Goal: Task Accomplishment & Management: Manage account settings

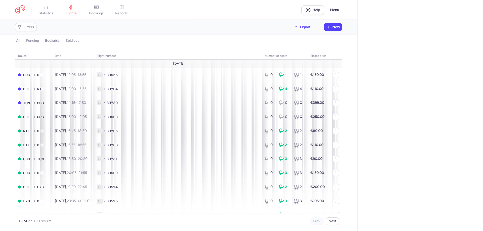
select select "hours"
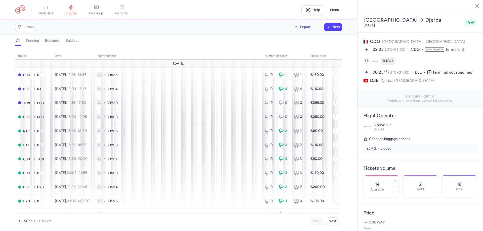
select select "hours"
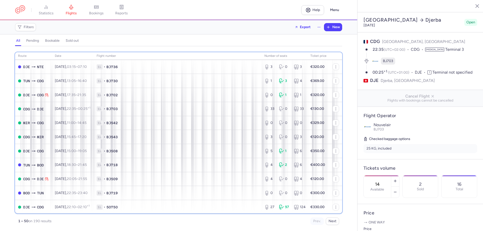
scroll to position [555, 0]
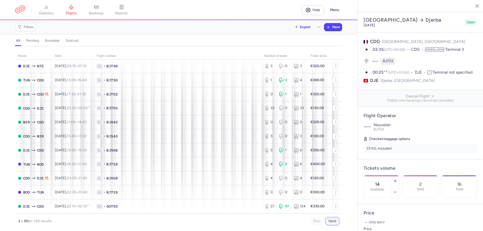
click at [332, 222] on button "Next" at bounding box center [331, 221] width 13 height 8
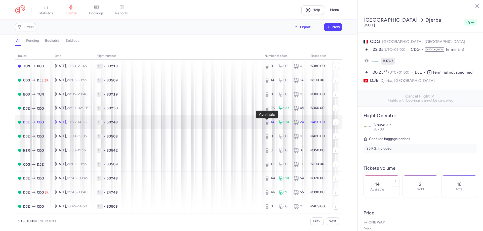
click at [271, 124] on div "14" at bounding box center [269, 122] width 11 height 5
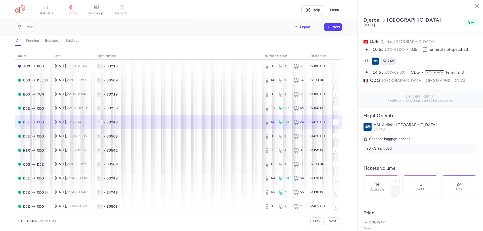
click at [397, 190] on icon "button" at bounding box center [395, 192] width 4 height 4
click at [380, 220] on span "Save changes" at bounding box center [379, 221] width 25 height 5
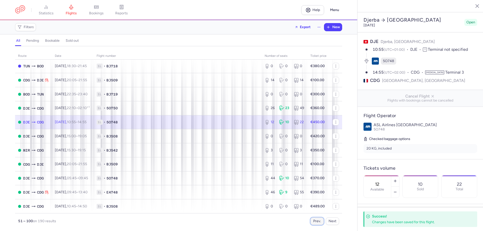
click at [315, 219] on button "Prev." at bounding box center [316, 221] width 13 height 8
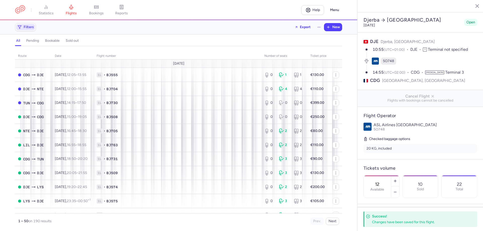
click at [25, 27] on span "Filters" at bounding box center [29, 27] width 10 height 4
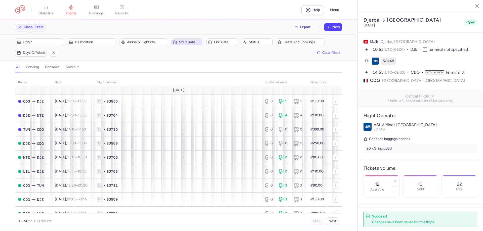
click at [183, 41] on span "Start date" at bounding box center [190, 42] width 22 height 4
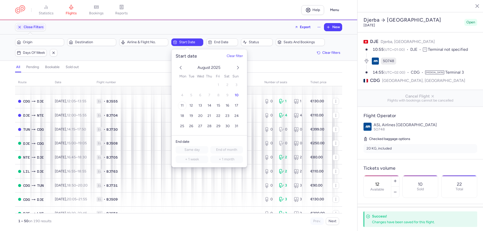
click at [182, 104] on span "11" at bounding box center [181, 106] width 3 height 4
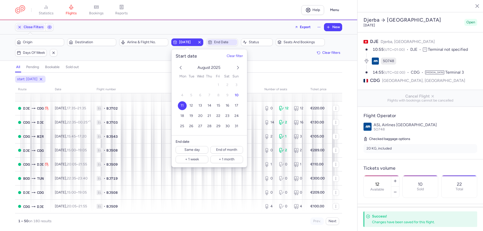
click at [224, 42] on span "End date" at bounding box center [225, 42] width 22 height 4
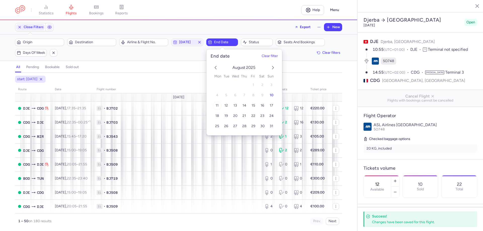
click at [218, 105] on span "11" at bounding box center [216, 106] width 3 height 4
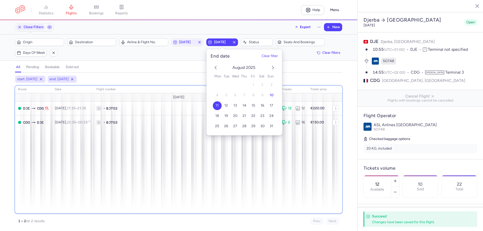
click at [275, 210] on div "route date Flight number number of seats Ticket price August 25 DJE CDG Mon, 11…" at bounding box center [178, 150] width 327 height 128
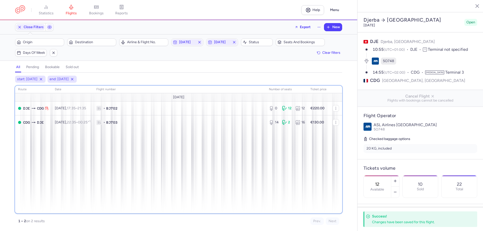
click at [183, 199] on div "route date Flight number number of seats Ticket price August 25 DJE CDG Mon, 11…" at bounding box center [178, 150] width 327 height 128
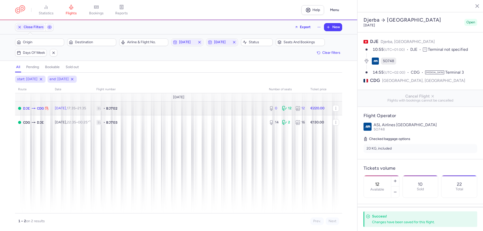
click at [214, 109] on span "1L • BJ702" at bounding box center [179, 108] width 166 height 5
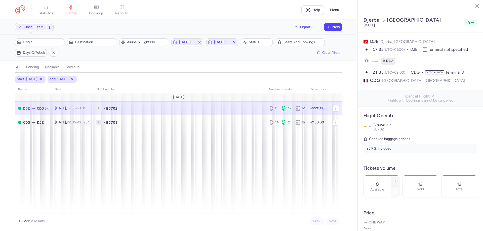
click at [397, 179] on icon "button" at bounding box center [395, 181] width 4 height 4
click at [382, 219] on button "Save changes" at bounding box center [379, 221] width 33 height 11
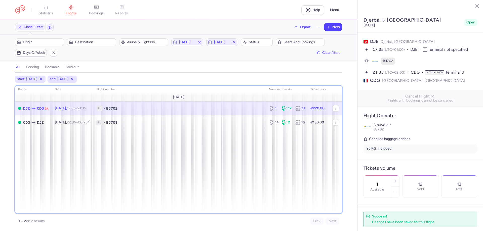
click at [170, 186] on div "route date Flight number number of seats Ticket price August 25 DJE CDG Mon, 11…" at bounding box center [178, 150] width 327 height 128
click at [167, 197] on div "route date Flight number number of seats Ticket price August 25 DJE CDG Mon, 11…" at bounding box center [178, 150] width 327 height 128
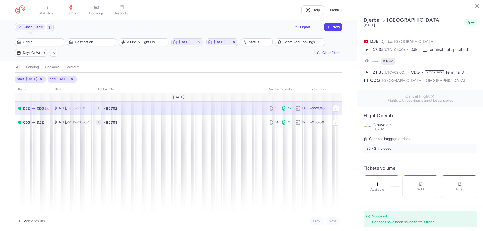
click at [221, 107] on span "1L • BJ702" at bounding box center [179, 108] width 166 height 5
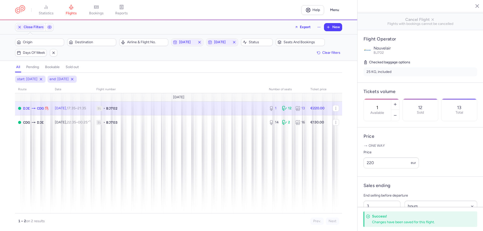
scroll to position [78, 0]
click at [397, 101] on icon "button" at bounding box center [395, 103] width 4 height 4
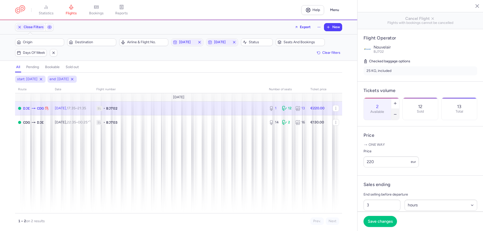
click at [397, 112] on icon "button" at bounding box center [395, 114] width 4 height 4
type input "1"
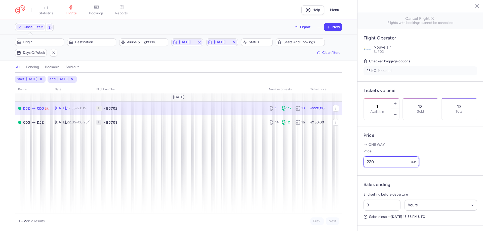
drag, startPoint x: 373, startPoint y: 176, endPoint x: 364, endPoint y: 175, distance: 9.1
click at [364, 167] on input "220" at bounding box center [390, 161] width 55 height 11
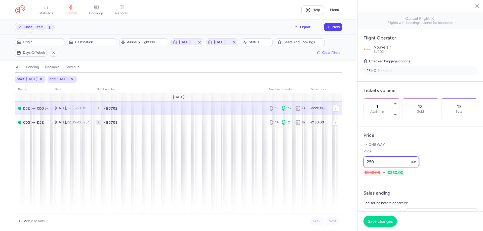
type input "250"
click at [379, 221] on span "Save changes" at bounding box center [379, 221] width 25 height 5
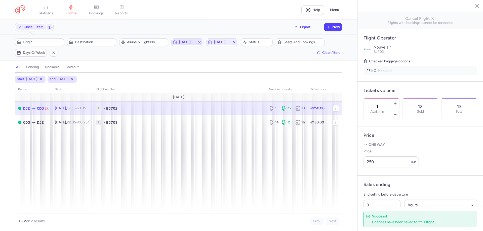
click at [191, 44] on span "2025-08-11" at bounding box center [187, 42] width 16 height 4
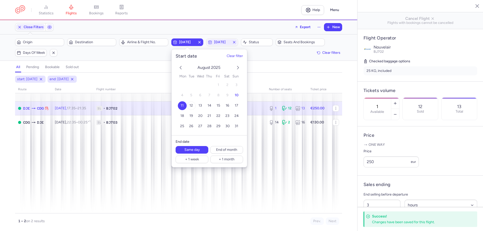
click at [191, 105] on span "12" at bounding box center [191, 106] width 4 height 4
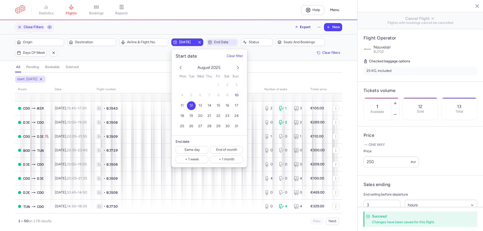
click at [228, 42] on span "End date" at bounding box center [225, 42] width 22 height 4
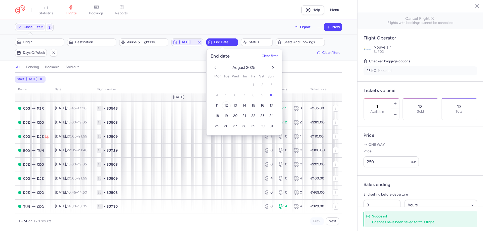
click at [226, 104] on span "12" at bounding box center [226, 106] width 4 height 4
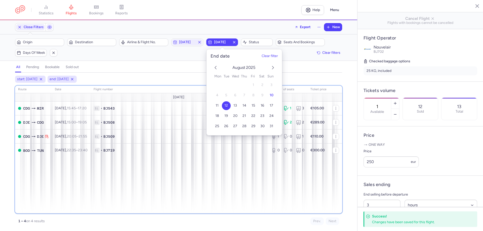
click at [214, 188] on div "route date Flight number number of seats Ticket price August 25 CDG MIR Tue, 12…" at bounding box center [178, 150] width 327 height 128
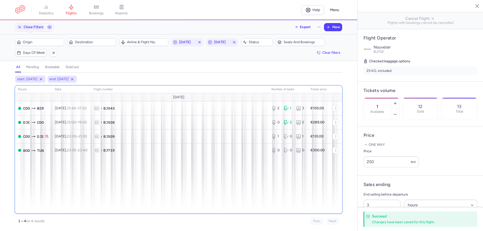
click at [195, 190] on div "route date Flight number number of seats Ticket price August 25 CDG MIR Tue, 12…" at bounding box center [178, 150] width 327 height 128
click at [198, 199] on div "route date Flight number number of seats Ticket price August 25 CDG MIR Tue, 12…" at bounding box center [178, 150] width 327 height 128
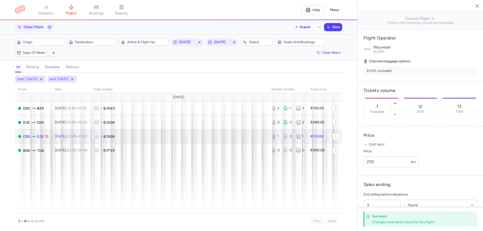
click at [216, 137] on span "1L • BJ509" at bounding box center [179, 136] width 172 height 5
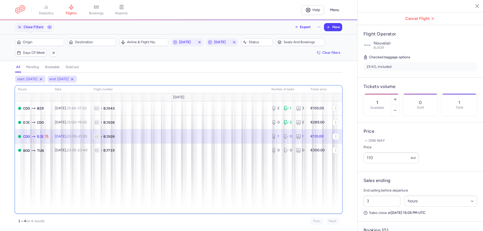
click at [269, 181] on div "route date Flight number number of seats Ticket price August 25 CDG MIR Tue, 12…" at bounding box center [178, 150] width 327 height 128
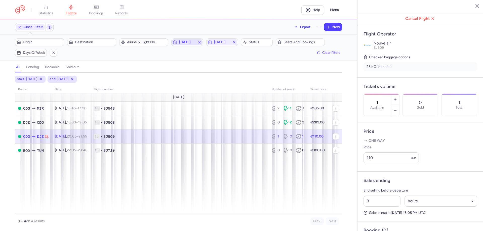
click at [193, 43] on span "2025-08-12" at bounding box center [187, 42] width 16 height 4
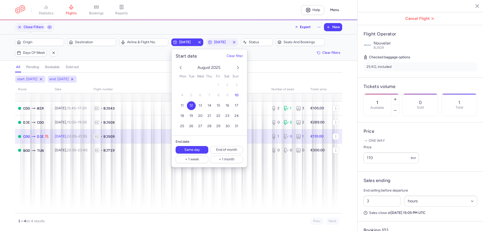
click at [199, 104] on span "13" at bounding box center [200, 106] width 4 height 4
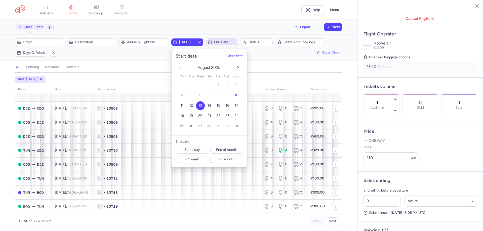
click at [226, 41] on span "End date" at bounding box center [225, 42] width 22 height 4
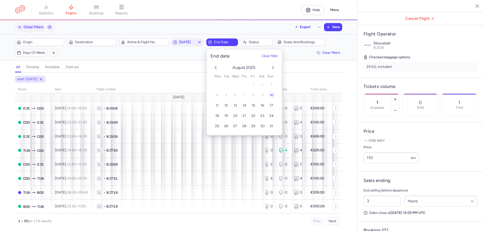
click at [235, 106] on span "13" at bounding box center [235, 106] width 4 height 4
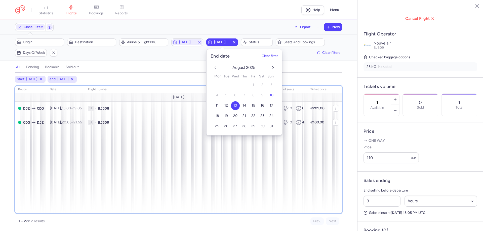
click at [204, 178] on div "route date Flight number number of seats Ticket price August 25 DJE CDG Wed, 13…" at bounding box center [178, 150] width 327 height 128
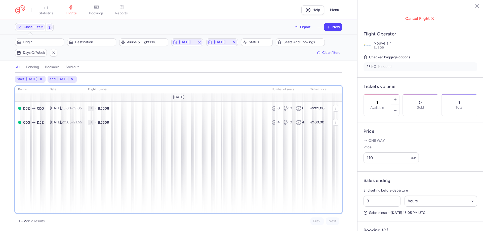
click at [179, 197] on div "route date Flight number number of seats Ticket price August 25 DJE CDG Wed, 13…" at bounding box center [178, 150] width 327 height 128
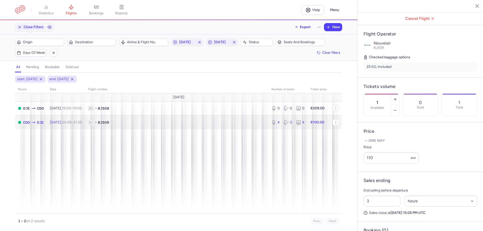
click at [179, 124] on span "1L • BJ509" at bounding box center [176, 122] width 177 height 5
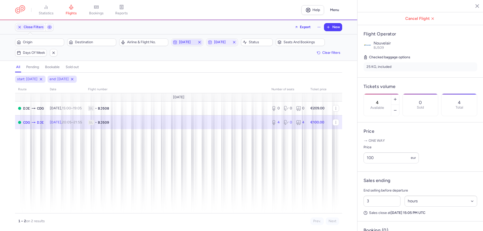
click at [187, 41] on span "2025-08-13" at bounding box center [187, 42] width 16 height 4
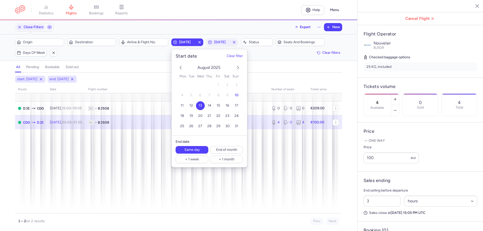
click at [209, 105] on span "14" at bounding box center [209, 106] width 4 height 4
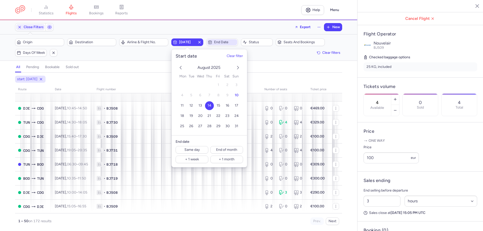
click at [224, 42] on span "End date" at bounding box center [225, 42] width 22 height 4
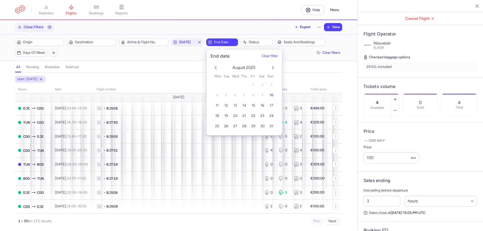
click at [242, 104] on button "14" at bounding box center [244, 105] width 9 height 9
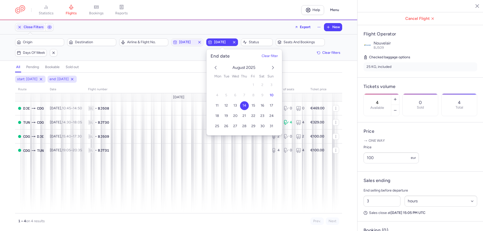
click at [156, 69] on div "all pending bookable sold out" at bounding box center [178, 68] width 327 height 9
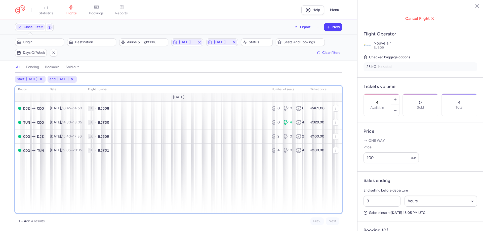
click at [143, 200] on div "route date Flight number number of seats Ticket price August 25 DJE CDG Thu, 14…" at bounding box center [178, 150] width 327 height 128
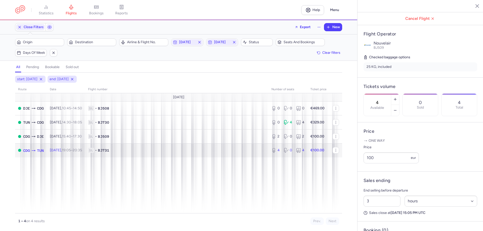
click at [161, 150] on span "1L • BJ731" at bounding box center [176, 150] width 177 height 5
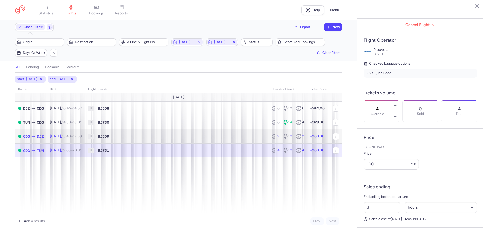
click at [154, 132] on td "1L • BJ509" at bounding box center [176, 136] width 183 height 14
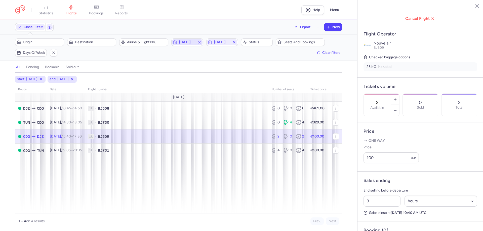
click at [182, 41] on span "2025-08-14" at bounding box center [187, 42] width 16 height 4
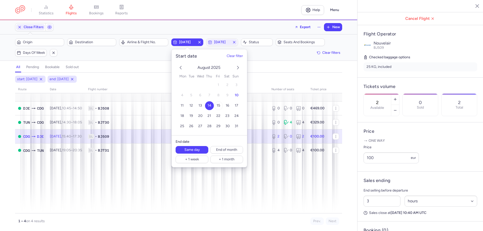
click at [219, 104] on span "15" at bounding box center [218, 106] width 4 height 4
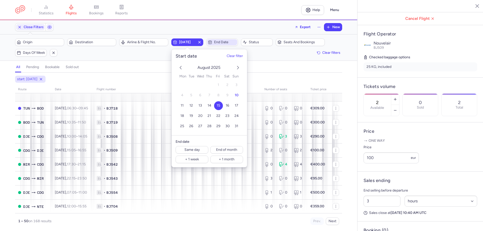
click at [229, 42] on span "End date" at bounding box center [225, 42] width 22 height 4
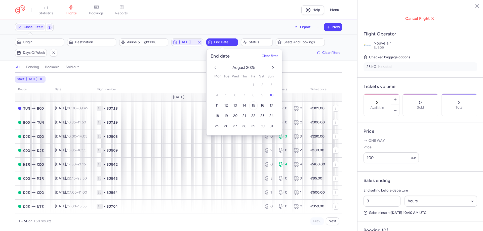
click at [252, 104] on span "15" at bounding box center [253, 106] width 4 height 4
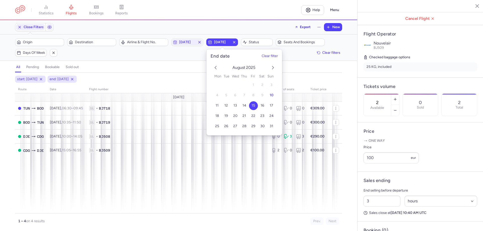
click at [126, 68] on div "all pending bookable sold out" at bounding box center [178, 68] width 327 height 9
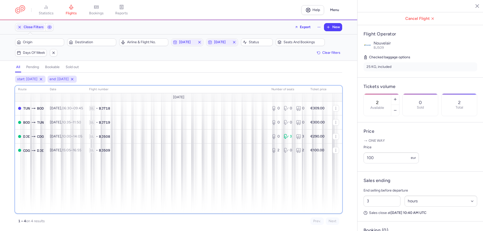
click at [180, 194] on div "route date Flight number number of seats Ticket price August 25 TUN BOD Fri, 15…" at bounding box center [178, 150] width 327 height 128
click at [46, 203] on div "route date Flight number number of seats Ticket price August 25 TUN BOD Fri, 15…" at bounding box center [178, 150] width 327 height 128
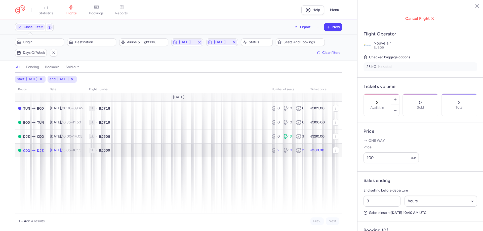
click at [258, 149] on span "1L • BJ509" at bounding box center [177, 150] width 176 height 5
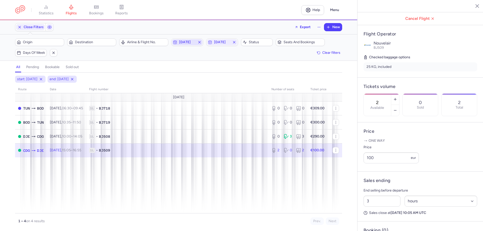
click at [190, 43] on span "2025-08-15" at bounding box center [187, 42] width 16 height 4
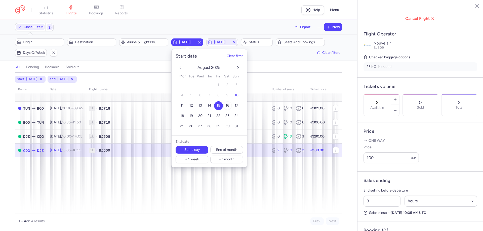
click at [228, 106] on span "16" at bounding box center [227, 106] width 4 height 4
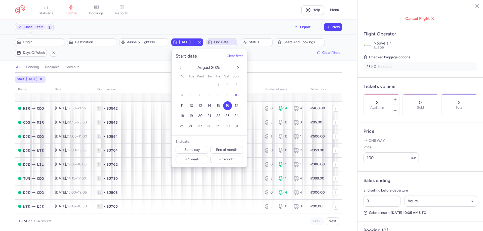
click at [221, 43] on span "End date" at bounding box center [225, 42] width 22 height 4
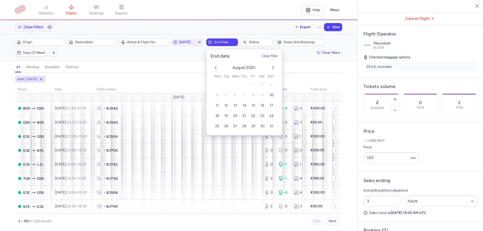
click at [262, 104] on span "16" at bounding box center [262, 106] width 4 height 4
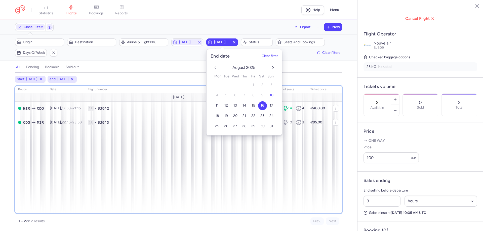
click at [210, 183] on div "route date Flight number number of seats Ticket price August 25 MIR CDG Sat, 16…" at bounding box center [178, 150] width 327 height 128
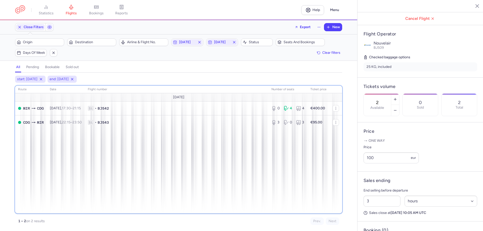
click at [168, 199] on div "route date Flight number number of seats Ticket price August 25 MIR CDG Sat, 16…" at bounding box center [178, 150] width 327 height 128
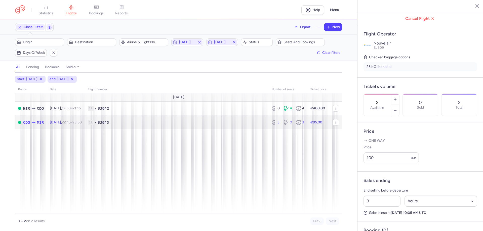
click at [171, 122] on span "1L • BJ543" at bounding box center [176, 122] width 177 height 5
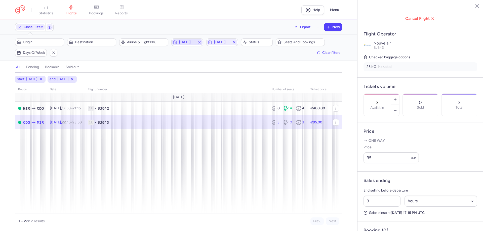
click at [181, 43] on span "2025-08-16" at bounding box center [187, 42] width 16 height 4
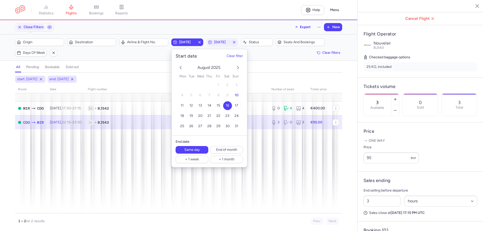
click at [237, 103] on button "17" at bounding box center [236, 105] width 9 height 9
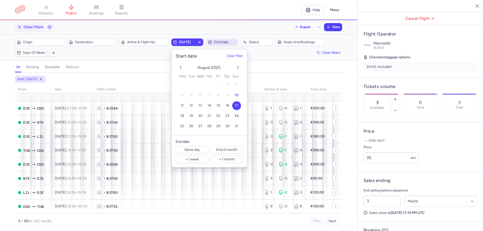
click at [228, 41] on span "End date" at bounding box center [225, 42] width 22 height 4
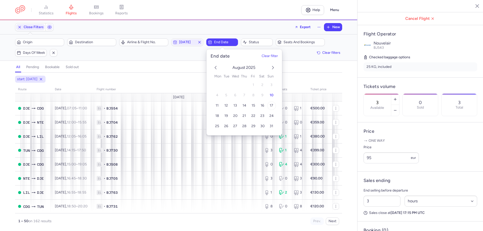
click at [270, 107] on span "17" at bounding box center [271, 106] width 4 height 4
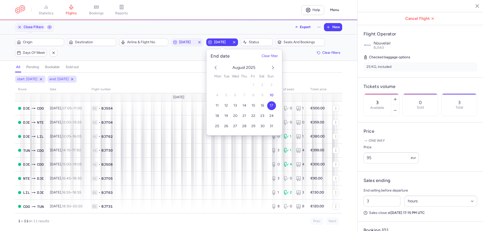
click at [148, 68] on div "all pending bookable sold out" at bounding box center [178, 68] width 327 height 9
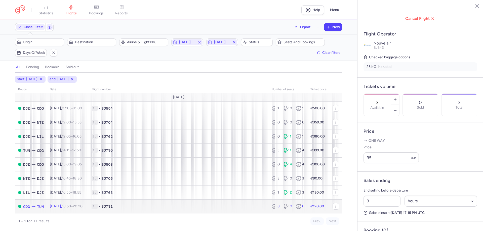
click at [220, 207] on span "1L • BJ731" at bounding box center [178, 206] width 174 height 5
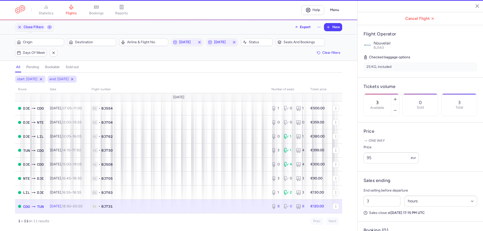
type input "8"
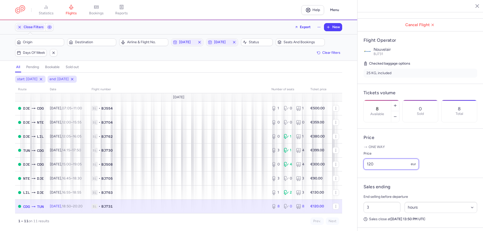
drag, startPoint x: 372, startPoint y: 169, endPoint x: 366, endPoint y: 169, distance: 6.8
click at [366, 169] on input "120" at bounding box center [390, 164] width 55 height 11
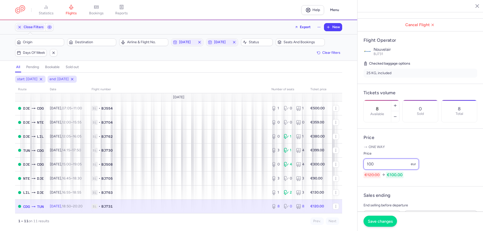
type input "100"
click at [378, 220] on span "Save changes" at bounding box center [379, 221] width 25 height 5
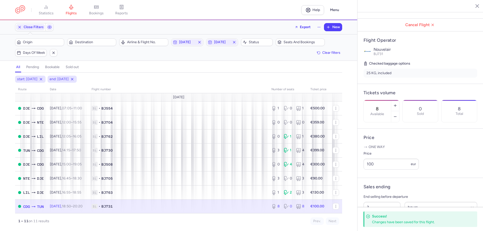
click at [9, 196] on div "start: 2025-08-17 end: 2025-08-17 route date Flight number number of seats Tick…" at bounding box center [178, 153] width 357 height 155
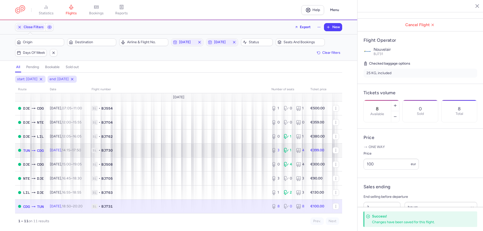
click at [88, 148] on td "Sun, 17 Aug, 14:15 – 17:50 +0" at bounding box center [68, 150] width 42 height 14
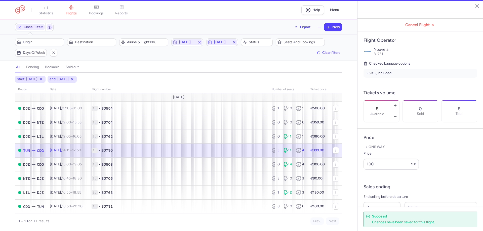
type input "3"
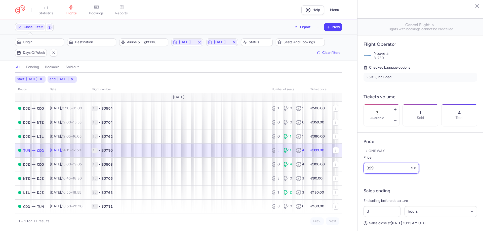
drag, startPoint x: 375, startPoint y: 175, endPoint x: 366, endPoint y: 175, distance: 8.8
click at [366, 174] on input "399" at bounding box center [390, 168] width 55 height 11
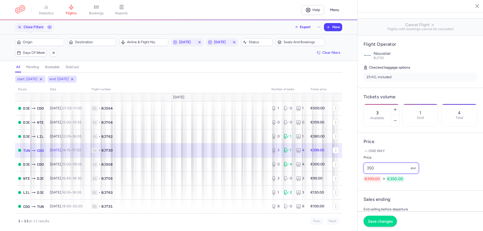
type input "350"
click at [377, 222] on span "Save changes" at bounding box center [379, 221] width 25 height 5
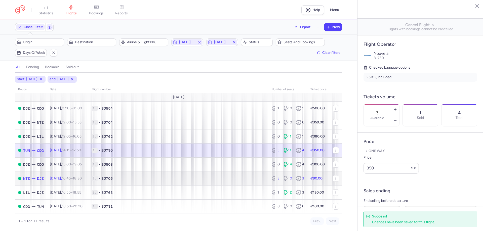
click at [59, 179] on span "Sun, 17 Aug, 16:45 – 18:30 +0" at bounding box center [66, 178] width 32 height 4
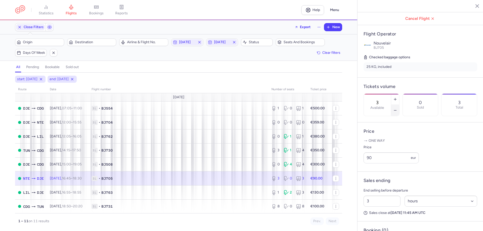
click at [397, 108] on icon "button" at bounding box center [395, 110] width 4 height 4
click at [385, 221] on span "Save changes" at bounding box center [379, 221] width 25 height 5
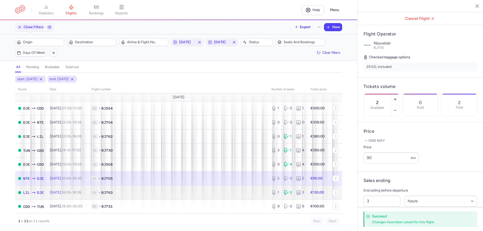
click at [37, 196] on td "LIL DJE" at bounding box center [31, 192] width 32 height 14
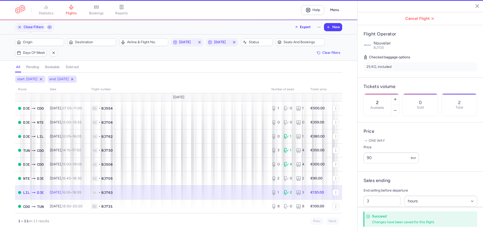
type input "1"
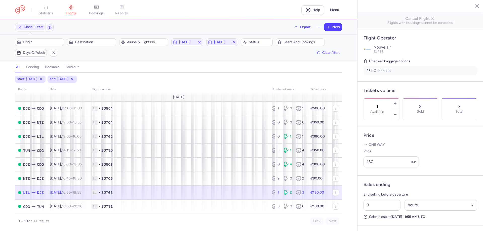
click at [431, 120] on section "1 Available 2 Sold 3 Total" at bounding box center [420, 109] width 114 height 23
click at [255, 108] on span "1L • BJ554" at bounding box center [178, 108] width 174 height 5
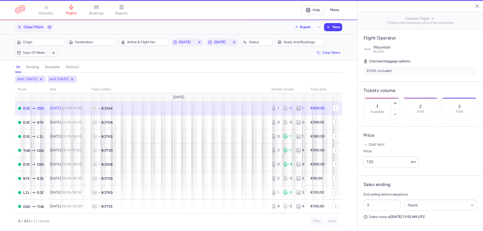
type input "5"
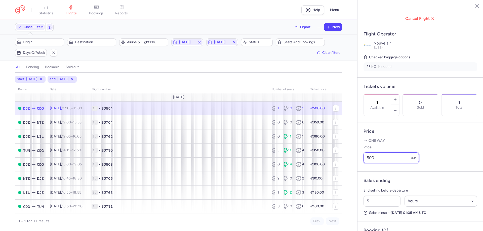
drag, startPoint x: 377, startPoint y: 173, endPoint x: 361, endPoint y: 173, distance: 16.1
click at [361, 172] on article "Price One way Price 500 eur" at bounding box center [420, 146] width 126 height 49
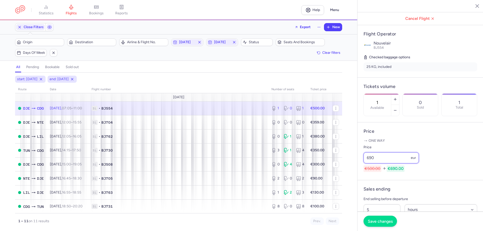
type input "690"
click at [372, 223] on button "Save changes" at bounding box center [379, 221] width 33 height 11
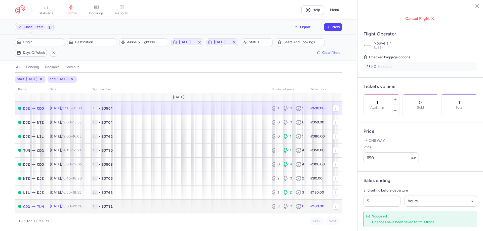
click at [207, 204] on span "1L • BJ731" at bounding box center [178, 206] width 174 height 5
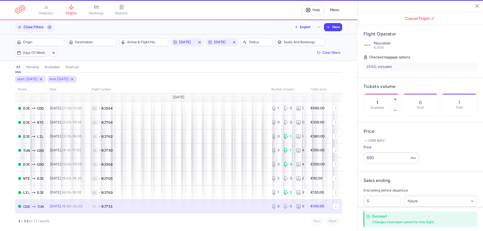
type input "8"
type input "3"
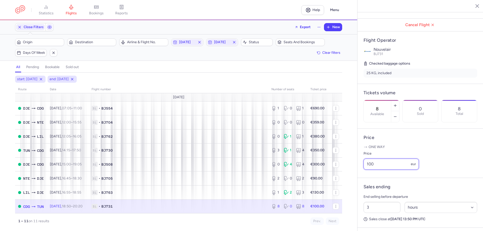
drag, startPoint x: 374, startPoint y: 170, endPoint x: 361, endPoint y: 170, distance: 12.8
click at [361, 170] on article "Price One way Price 100 eur" at bounding box center [420, 153] width 126 height 49
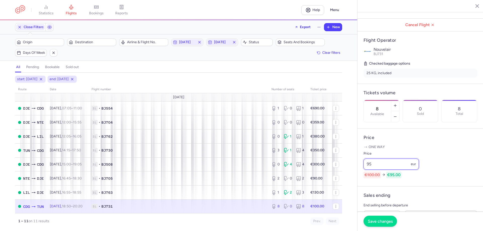
type input "95"
click at [379, 219] on span "Save changes" at bounding box center [379, 221] width 25 height 5
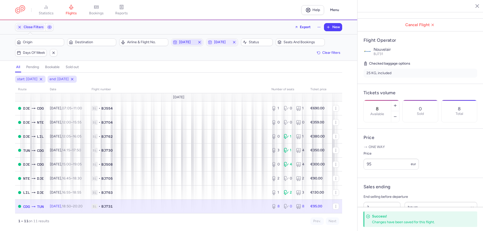
click at [188, 42] on span "2025-08-17" at bounding box center [187, 42] width 16 height 4
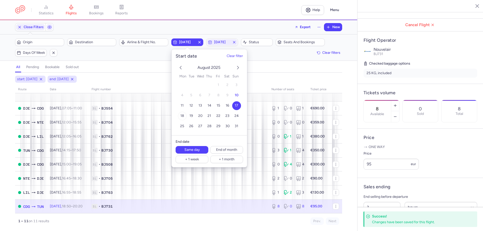
click at [182, 115] on span "18" at bounding box center [182, 116] width 4 height 4
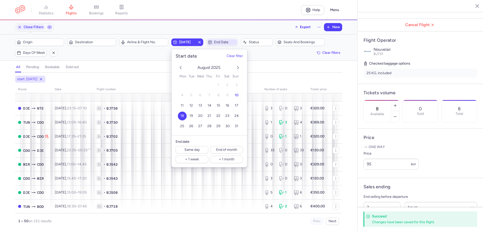
click at [224, 40] on span "End date" at bounding box center [225, 42] width 22 height 4
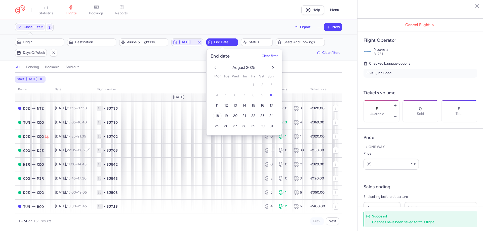
click at [216, 113] on button "18" at bounding box center [216, 116] width 9 height 9
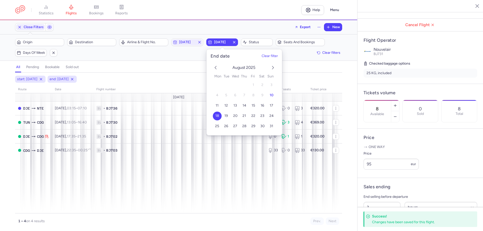
click at [206, 12] on nav "statistics flights bookings reports" at bounding box center [158, 10] width 286 height 11
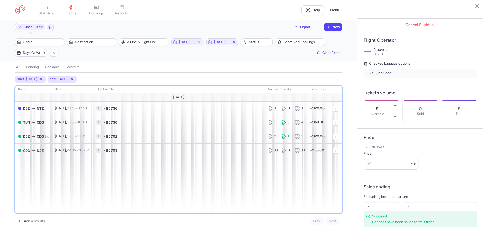
click at [138, 195] on div "route date Flight number number of seats Ticket price August 25 DJE NTE Mon, 18…" at bounding box center [178, 150] width 327 height 128
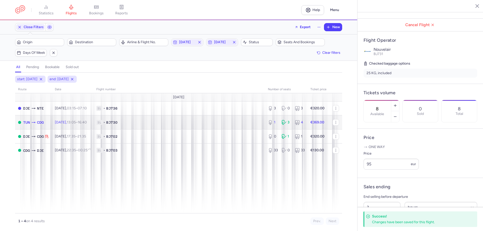
click at [117, 124] on span "BJ730" at bounding box center [111, 122] width 11 height 5
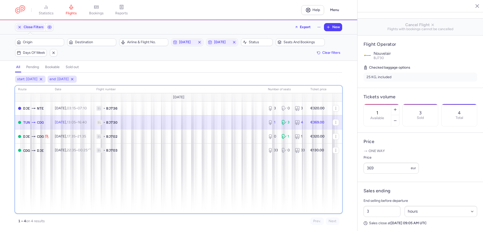
click at [196, 198] on div "route date Flight number number of seats Ticket price August 25 DJE NTE Mon, 18…" at bounding box center [178, 150] width 327 height 128
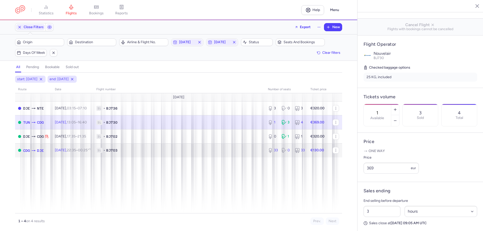
click at [187, 153] on span "1L • BJ703" at bounding box center [178, 150] width 165 height 5
type input "33"
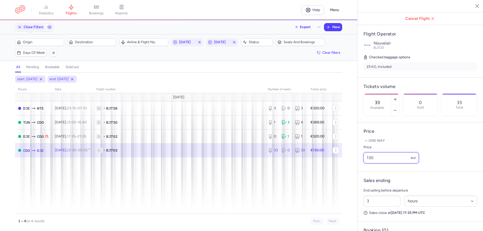
drag, startPoint x: 374, startPoint y: 170, endPoint x: 362, endPoint y: 170, distance: 12.1
click at [362, 170] on article "Price One way Price 130 eur" at bounding box center [420, 146] width 126 height 49
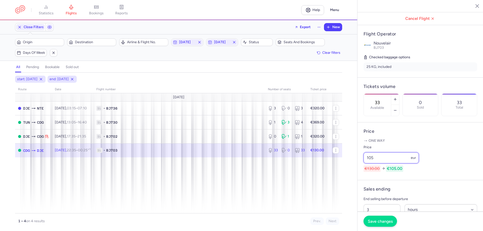
type input "105"
click at [375, 223] on span "Save changes" at bounding box center [379, 221] width 25 height 5
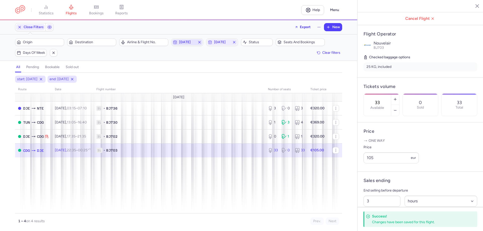
click at [193, 41] on span "2025-08-18" at bounding box center [187, 42] width 16 height 4
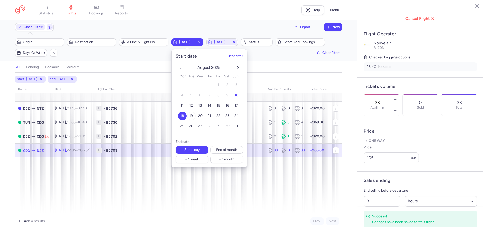
click at [192, 114] on span "19" at bounding box center [191, 116] width 4 height 4
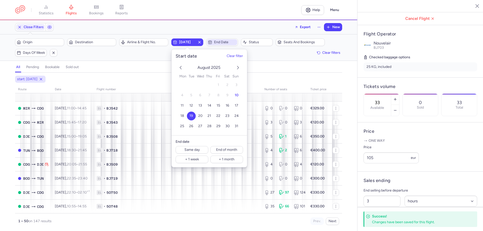
click at [220, 39] on span "End date" at bounding box center [222, 42] width 30 height 6
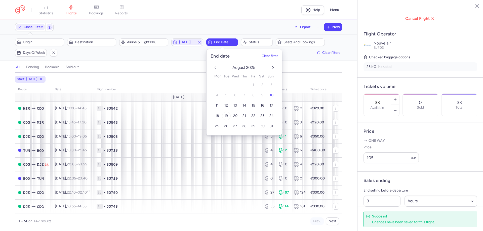
click at [226, 116] on span "19" at bounding box center [226, 116] width 4 height 4
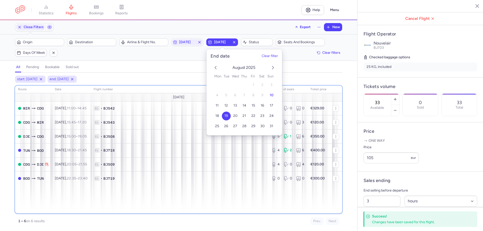
click at [190, 213] on div "route date Flight number number of seats Ticket price August 25 MIR CDG Tue, 19…" at bounding box center [178, 150] width 327 height 128
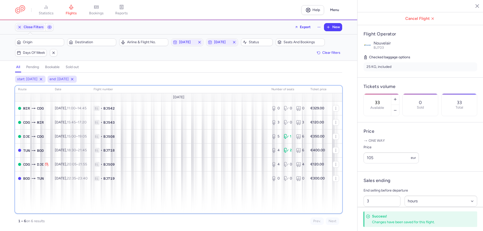
click at [188, 206] on div "route date Flight number number of seats Ticket price August 25 MIR CDG Tue, 19…" at bounding box center [178, 150] width 327 height 128
click at [208, 199] on div "route date Flight number number of seats Ticket price August 25 MIR CDG Tue, 19…" at bounding box center [178, 150] width 327 height 128
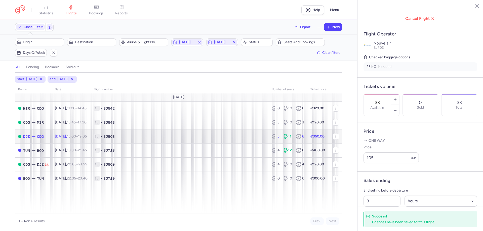
click at [232, 136] on span "1L • BJ508" at bounding box center [179, 136] width 172 height 5
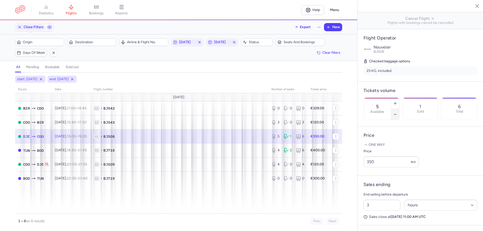
click at [399, 109] on button "button" at bounding box center [395, 114] width 8 height 11
click at [382, 223] on button "Save changes" at bounding box center [379, 221] width 33 height 11
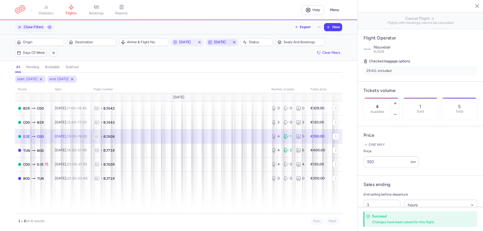
click at [223, 44] on span "2025-08-19" at bounding box center [222, 42] width 16 height 4
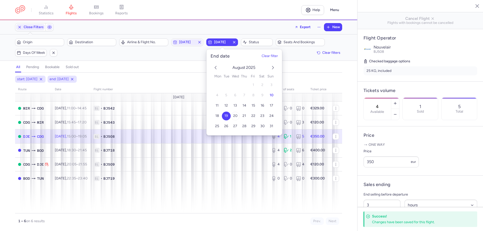
click at [236, 114] on span "20" at bounding box center [235, 116] width 4 height 4
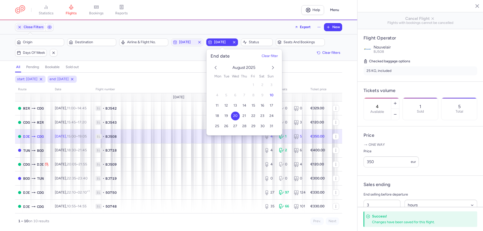
click at [3, 169] on div "start: 2025-08-19 end: 2025-08-20 route date Flight number number of seats Tick…" at bounding box center [178, 153] width 357 height 155
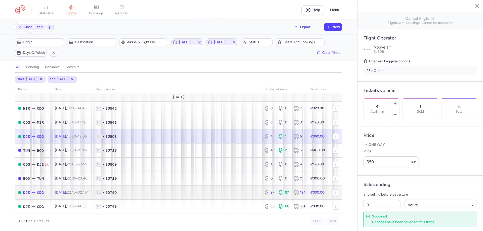
click at [103, 192] on td "1L • 5O750" at bounding box center [176, 192] width 169 height 14
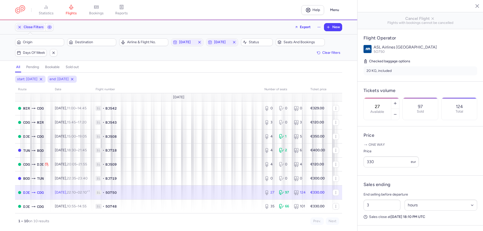
click at [193, 224] on div "Prev. Next" at bounding box center [258, 221] width 160 height 8
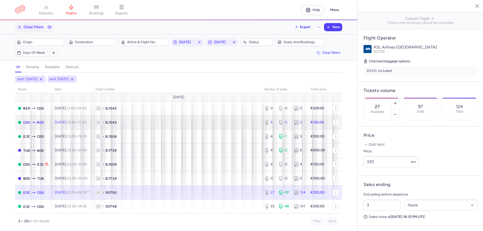
click at [164, 124] on span "1L • BJ543" at bounding box center [177, 122] width 163 height 5
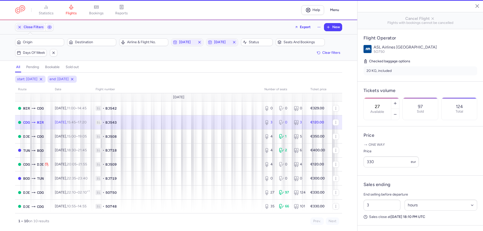
type input "3"
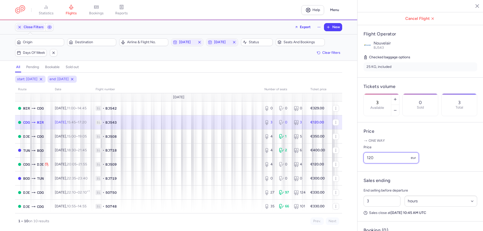
drag, startPoint x: 373, startPoint y: 172, endPoint x: 366, endPoint y: 172, distance: 7.5
click at [366, 163] on input "120" at bounding box center [390, 157] width 55 height 11
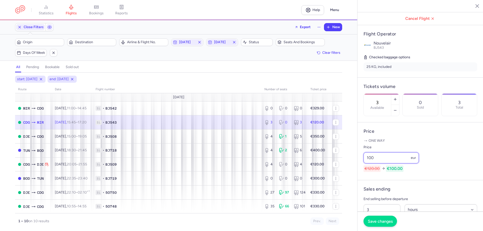
type input "100"
click at [378, 217] on button "Save changes" at bounding box center [379, 221] width 33 height 11
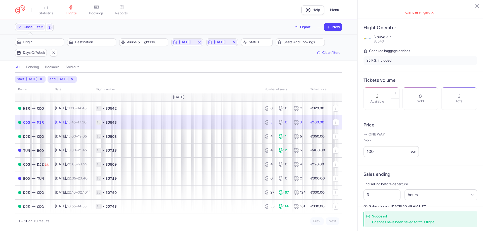
scroll to position [101, 0]
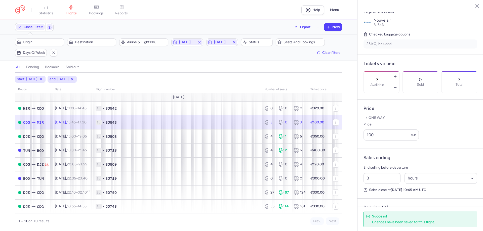
click at [10, 191] on div "start: 2025-08-19 end: 2025-08-20 route date Flight number number of seats Tick…" at bounding box center [178, 153] width 357 height 155
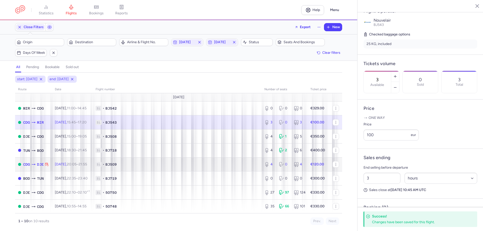
click at [39, 163] on span "DJE" at bounding box center [40, 165] width 7 height 6
type input "4"
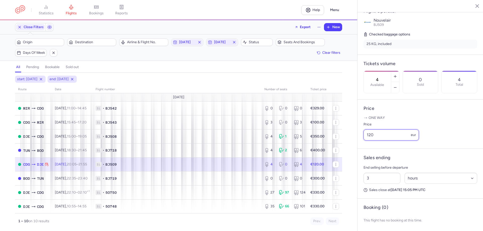
drag, startPoint x: 375, startPoint y: 149, endPoint x: 363, endPoint y: 149, distance: 11.3
click at [363, 141] on input "120" at bounding box center [390, 134] width 55 height 11
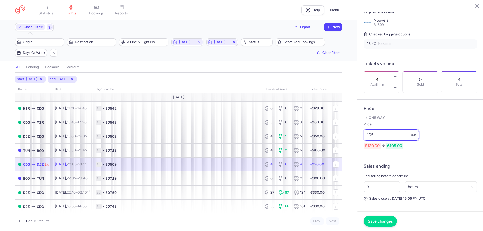
type input "105"
click at [381, 223] on span "Save changes" at bounding box center [379, 221] width 25 height 5
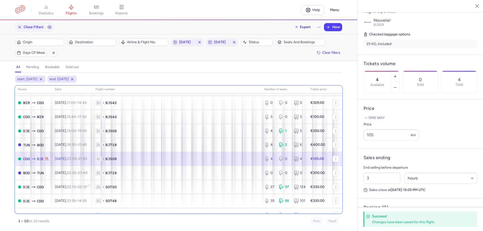
scroll to position [5, 0]
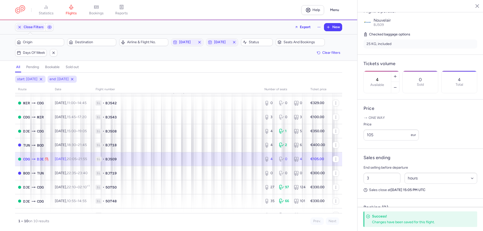
click at [10, 192] on div "start: 2025-08-19 end: 2025-08-20 route date Flight number number of seats Tick…" at bounding box center [178, 153] width 357 height 155
click at [195, 43] on span "2025-08-19" at bounding box center [187, 42] width 16 height 4
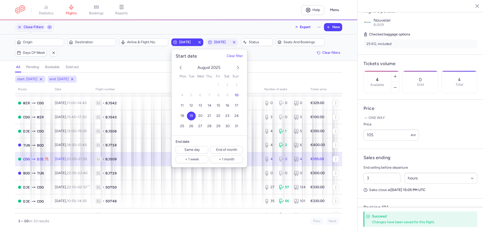
click at [200, 114] on span "20" at bounding box center [200, 116] width 4 height 4
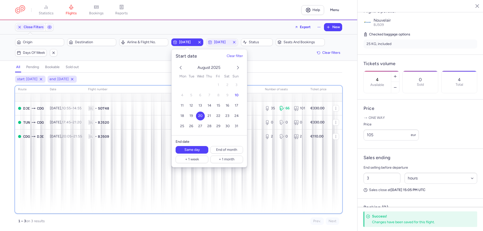
click at [143, 179] on div "route date Flight number number of seats Ticket price August 25 DJE CDG Wed, 20…" at bounding box center [178, 150] width 327 height 128
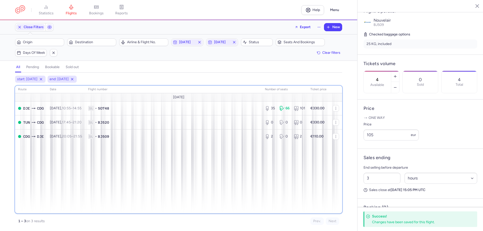
click at [172, 196] on div "route date Flight number number of seats Ticket price August 25 DJE CDG Wed, 20…" at bounding box center [178, 150] width 327 height 128
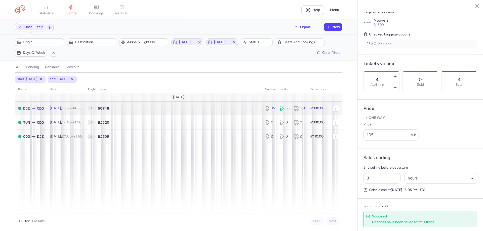
click at [276, 114] on td "35 66 101" at bounding box center [284, 108] width 45 height 14
type input "35"
type input "5"
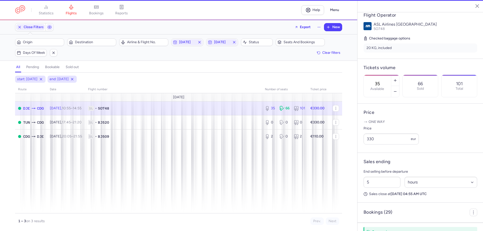
scroll to position [105, 0]
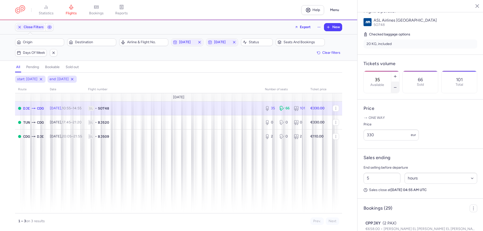
click at [399, 82] on button "button" at bounding box center [395, 87] width 8 height 11
click at [379, 222] on span "Save changes" at bounding box center [379, 221] width 25 height 5
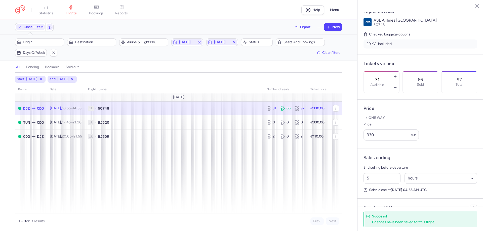
click at [214, 218] on div "Prev. Next" at bounding box center [258, 221] width 160 height 8
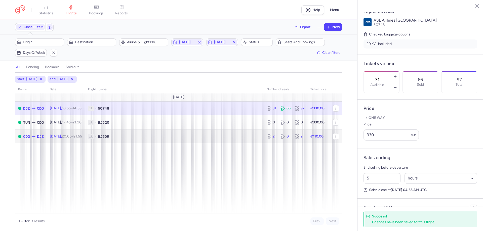
click at [242, 135] on span "1L • BJ509" at bounding box center [174, 136] width 172 height 5
type input "2"
type input "3"
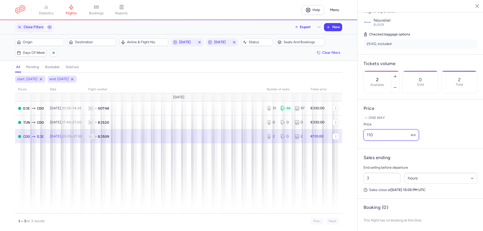
drag, startPoint x: 374, startPoint y: 149, endPoint x: 359, endPoint y: 149, distance: 14.6
click at [359, 149] on article "Price One way Price 110 eur" at bounding box center [420, 124] width 126 height 49
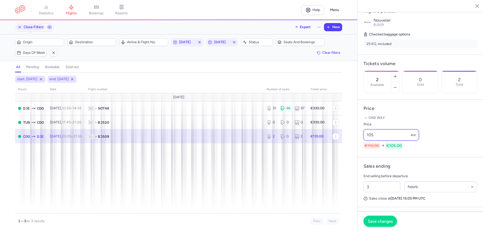
type input "105"
click at [377, 222] on span "Save changes" at bounding box center [379, 221] width 25 height 5
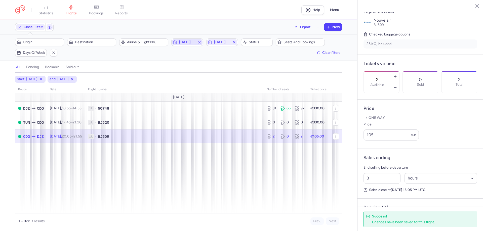
click at [193, 43] on span "2025-08-20" at bounding box center [187, 42] width 16 height 4
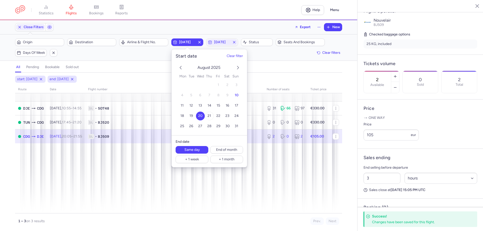
click at [210, 114] on span "21" at bounding box center [209, 116] width 4 height 4
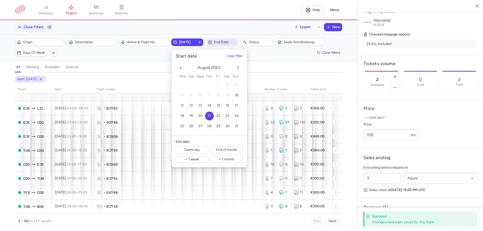
click at [219, 42] on span "End date" at bounding box center [225, 42] width 22 height 4
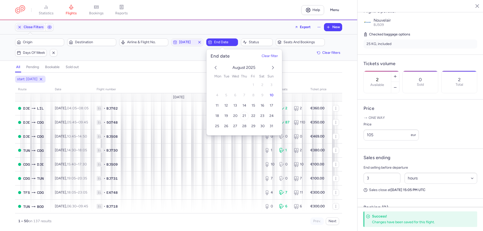
click at [244, 112] on button "21" at bounding box center [244, 116] width 9 height 9
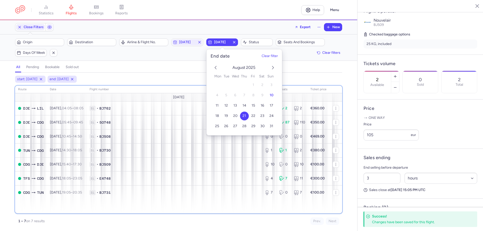
click at [183, 211] on div "route date Flight number number of seats Ticket price August 25 DJE LIL Thu, 21…" at bounding box center [178, 150] width 327 height 128
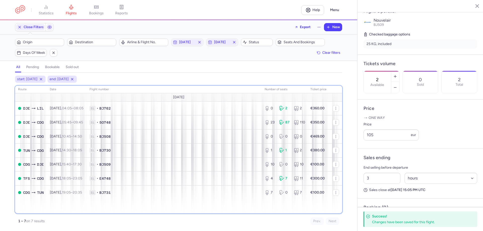
click at [176, 211] on div "route date Flight number number of seats Ticket price August 25 DJE LIL Thu, 21…" at bounding box center [178, 150] width 327 height 128
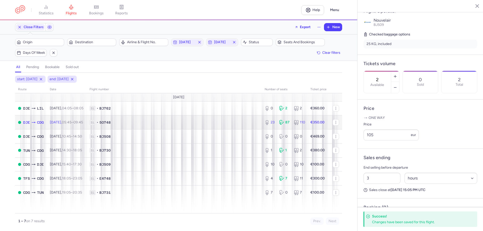
click at [220, 121] on span "1L • 5O748" at bounding box center [173, 122] width 169 height 5
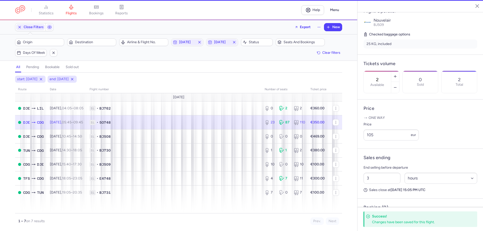
type input "23"
type input "5"
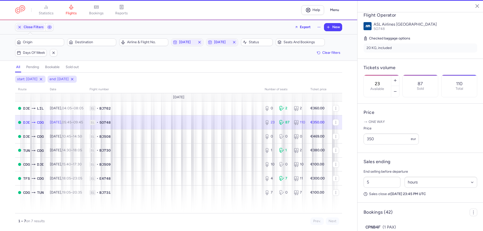
scroll to position [105, 0]
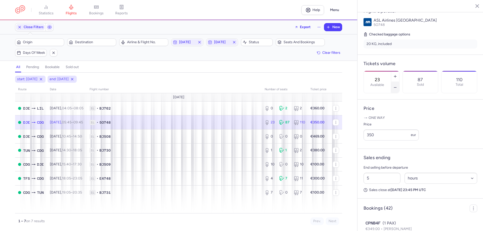
click at [396, 87] on line "button" at bounding box center [395, 87] width 2 height 0
click at [380, 222] on span "Save changes" at bounding box center [379, 221] width 25 height 5
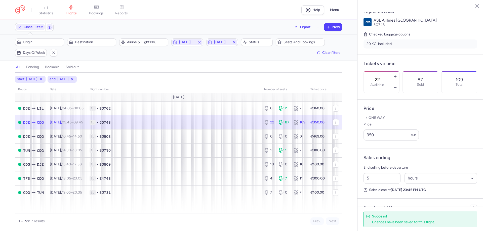
click at [181, 216] on div "1 – 7 on 7 results Prev. Next" at bounding box center [178, 219] width 327 height 12
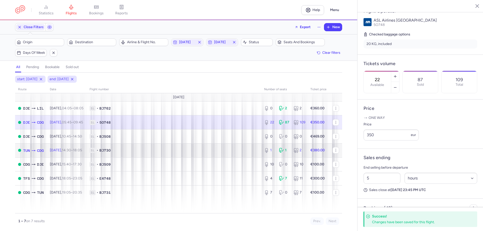
click at [173, 151] on span "1L • BJ730" at bounding box center [173, 150] width 168 height 5
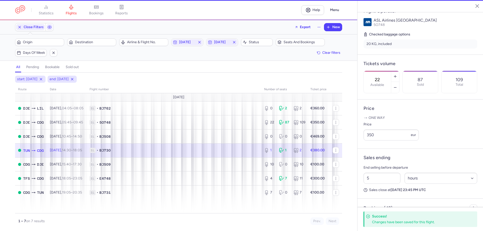
type input "1"
type input "3"
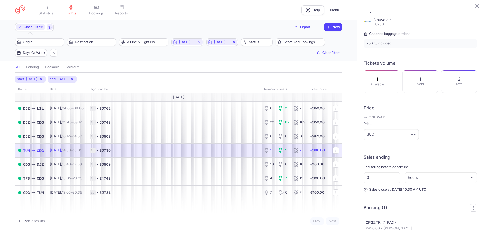
scroll to position [93, 0]
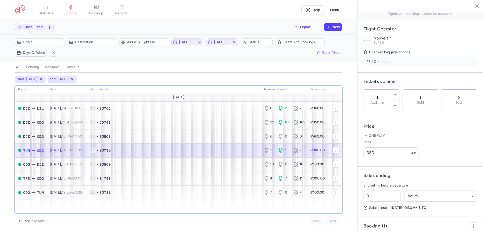
click at [186, 213] on div "route date Flight number number of seats Ticket price August 25 DJE LIL Thu, 21…" at bounding box center [178, 150] width 327 height 128
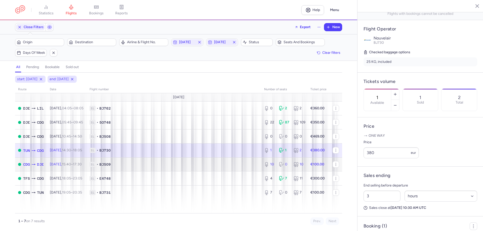
click at [210, 162] on span "1L • BJ509" at bounding box center [173, 164] width 168 height 5
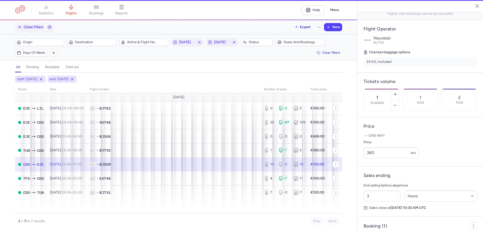
type input "10"
type input "1"
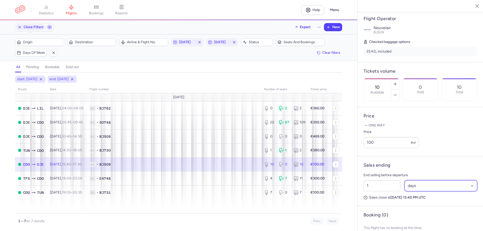
click at [416, 191] on select "Select an option hours days" at bounding box center [440, 185] width 73 height 11
select select "hours"
click at [404, 191] on select "Select an option hours days" at bounding box center [440, 185] width 73 height 11
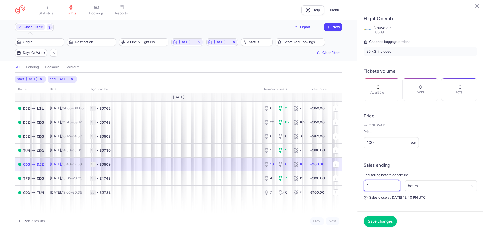
drag, startPoint x: 373, startPoint y: 200, endPoint x: 358, endPoint y: 200, distance: 14.3
click at [359, 200] on article "Sales ending End selling before departure 1 Select an option hours days Sales c…" at bounding box center [420, 181] width 126 height 50
type input "3"
click at [390, 218] on button "Save changes" at bounding box center [379, 221] width 33 height 11
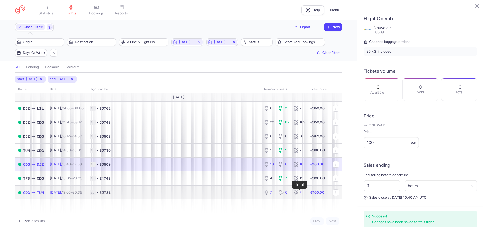
click at [294, 190] on icon at bounding box center [295, 192] width 5 height 5
type input "7"
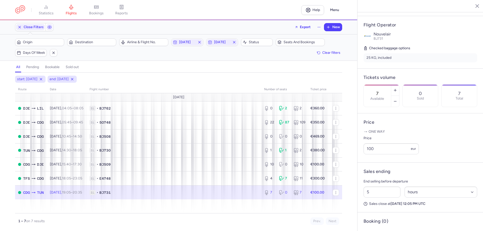
click at [296, 192] on icon at bounding box center [295, 192] width 5 height 5
drag, startPoint x: 379, startPoint y: 200, endPoint x: 358, endPoint y: 196, distance: 21.7
click at [358, 196] on article "Sales ending End selling before departure 5 Select an option hours days Sales c…" at bounding box center [420, 188] width 126 height 50
type input "3"
click at [373, 221] on span "Save changes" at bounding box center [379, 221] width 25 height 5
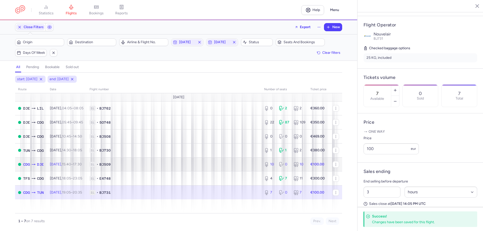
click at [210, 164] on span "1L • BJ509" at bounding box center [173, 164] width 168 height 5
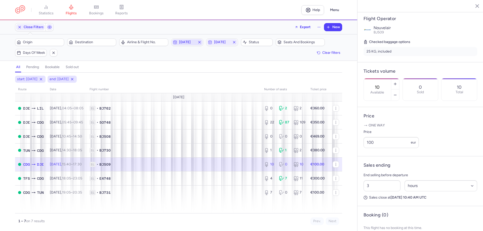
click at [190, 40] on span "2025-08-21" at bounding box center [187, 42] width 30 height 6
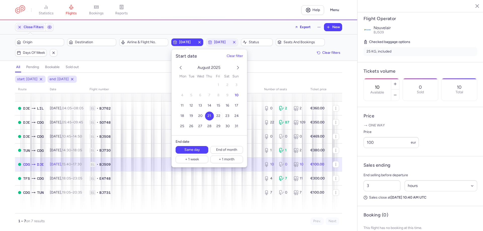
click at [217, 116] on span "22" at bounding box center [218, 116] width 4 height 4
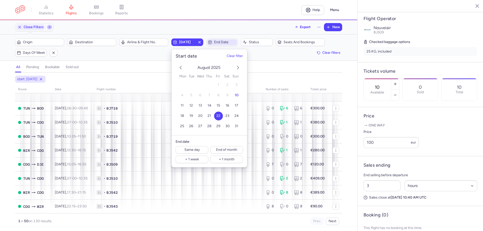
click at [219, 42] on span "End date" at bounding box center [225, 42] width 22 height 4
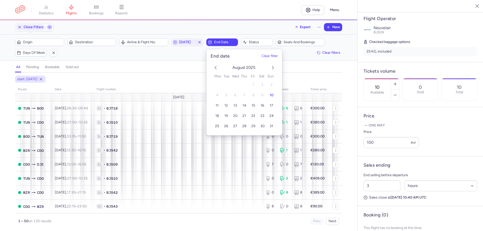
click at [252, 114] on span "22" at bounding box center [253, 116] width 4 height 4
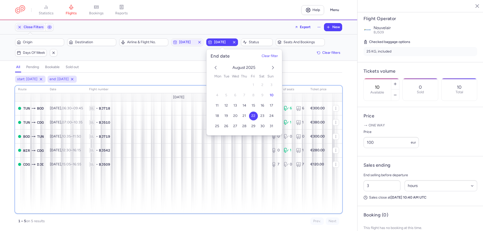
click at [220, 206] on div "route date Flight number number of seats Ticket price August 25 TUN BOD Fri, 22…" at bounding box center [178, 150] width 327 height 128
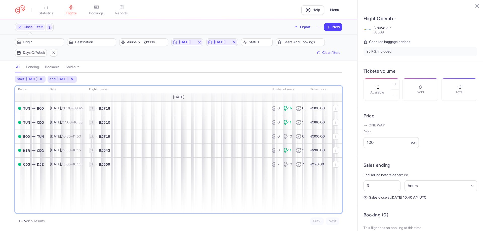
click at [176, 193] on div "route date Flight number number of seats Ticket price August 25 TUN BOD Fri, 22…" at bounding box center [178, 150] width 327 height 128
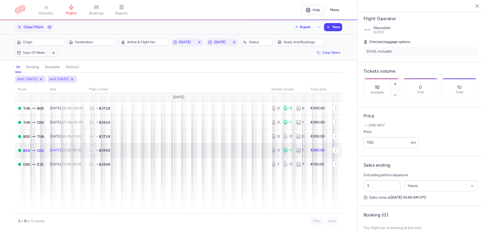
click at [188, 149] on span "1L • BJ542" at bounding box center [177, 150] width 176 height 5
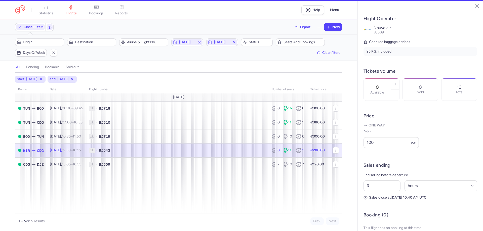
scroll to position [97, 0]
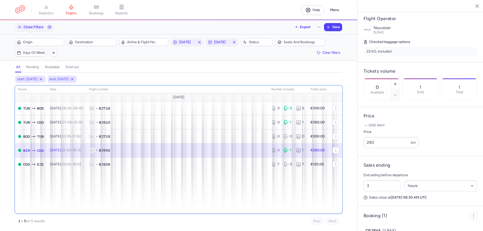
click at [159, 192] on div "route date Flight number number of seats Ticket price August 25 TUN BOD Fri, 22…" at bounding box center [178, 150] width 327 height 128
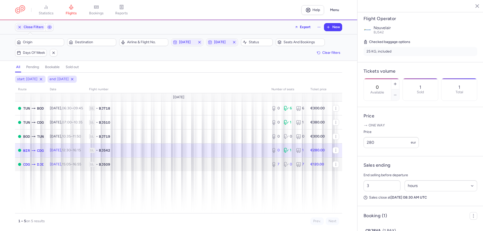
click at [160, 162] on span "1L • BJ509" at bounding box center [177, 164] width 176 height 5
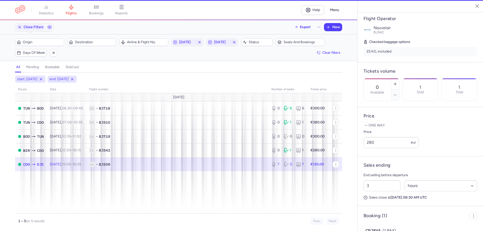
type input "7"
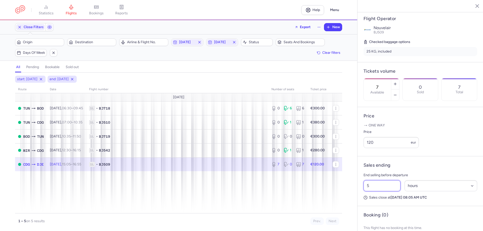
drag, startPoint x: 370, startPoint y: 201, endPoint x: 362, endPoint y: 202, distance: 7.8
click at [362, 193] on div "5 Select an option hours days" at bounding box center [420, 185] width 118 height 15
type input "3"
drag, startPoint x: 375, startPoint y: 157, endPoint x: 357, endPoint y: 157, distance: 18.1
click at [357, 156] on article "Price One way Price 120 eur" at bounding box center [420, 131] width 126 height 49
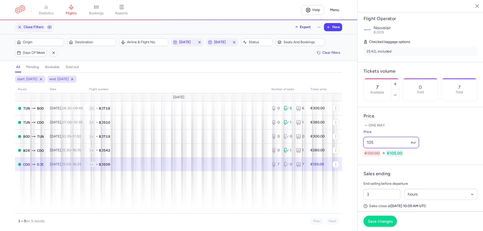
type input "105"
click at [377, 217] on button "Save changes" at bounding box center [379, 221] width 33 height 11
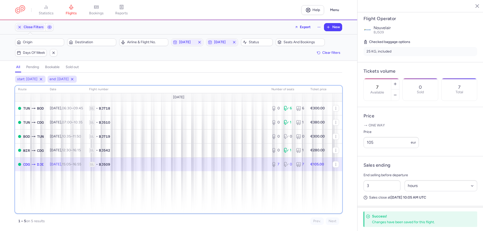
click at [205, 197] on div "route date Flight number number of seats Ticket price August 25 TUN BOD Fri, 22…" at bounding box center [178, 150] width 327 height 128
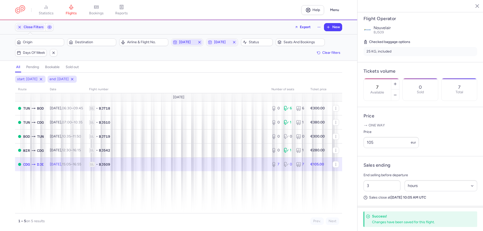
click at [184, 42] on span "2025-08-22" at bounding box center [187, 42] width 16 height 4
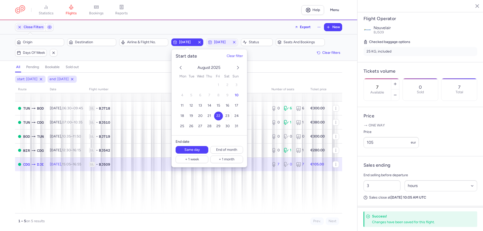
click at [227, 115] on span "23" at bounding box center [227, 116] width 4 height 4
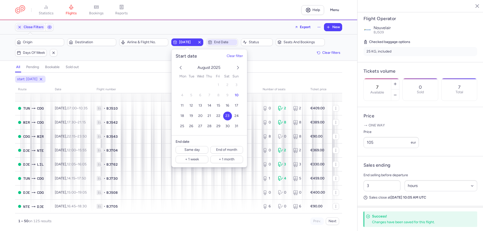
click at [227, 42] on span "End date" at bounding box center [225, 42] width 22 height 4
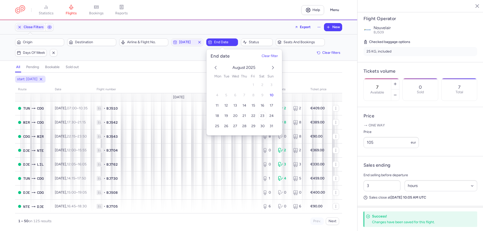
click at [261, 116] on span "23" at bounding box center [262, 116] width 4 height 4
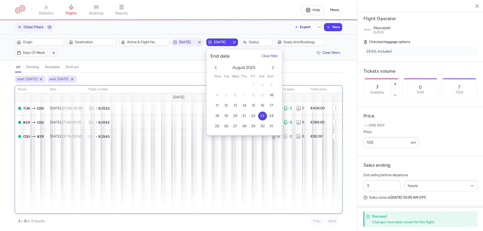
click at [232, 180] on div "route date Flight number number of seats Ticket price August 25 TUN CDG Sat, 23…" at bounding box center [178, 150] width 327 height 128
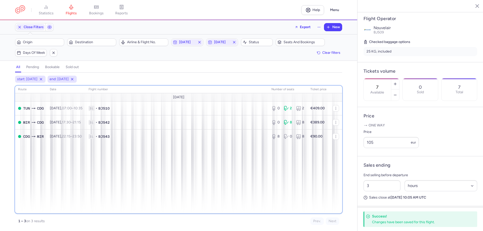
click at [164, 190] on div "route date Flight number number of seats Ticket price August 25 TUN CDG Sat, 23…" at bounding box center [178, 150] width 327 height 128
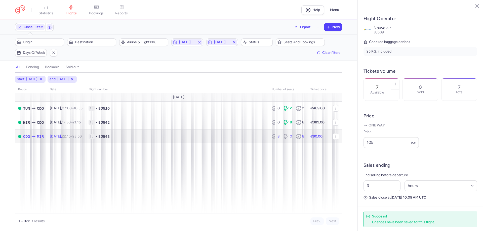
click at [188, 130] on td "1L • BJ543" at bounding box center [176, 136] width 183 height 14
type input "8"
type input "5"
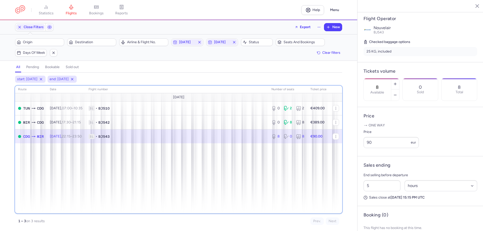
click at [188, 189] on div "route date Flight number number of seats Ticket price August 25 TUN CDG Sat, 23…" at bounding box center [178, 150] width 327 height 128
click at [171, 192] on div "route date Flight number number of seats Ticket price August 25 TUN CDG Sat, 23…" at bounding box center [178, 150] width 327 height 128
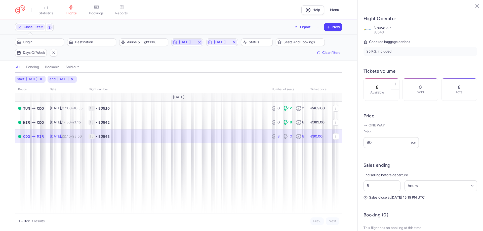
click at [195, 43] on span "2025-08-23" at bounding box center [187, 42] width 16 height 4
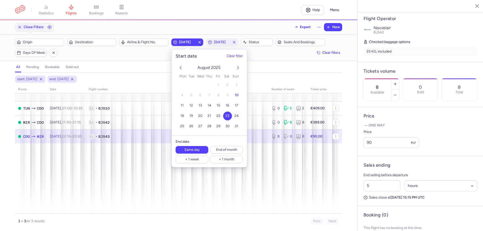
click at [236, 114] on span "24" at bounding box center [236, 116] width 4 height 4
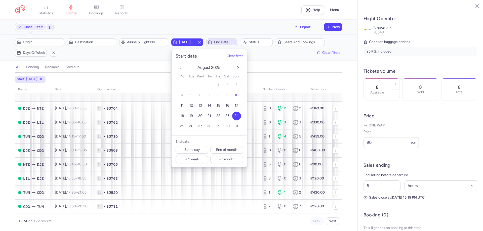
click at [227, 41] on span "End date" at bounding box center [225, 42] width 22 height 4
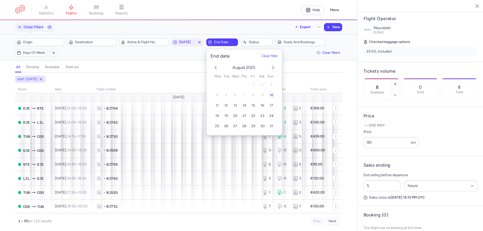
click at [272, 114] on span "24" at bounding box center [271, 116] width 4 height 4
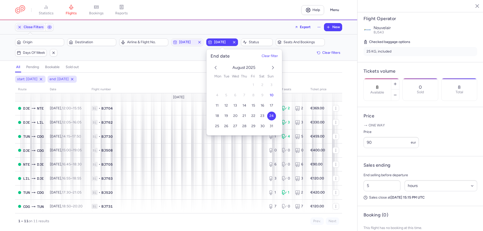
click at [153, 61] on div "Close Filters Export New Filters (2) – 11 results Origin Destination Airline & …" at bounding box center [178, 125] width 357 height 211
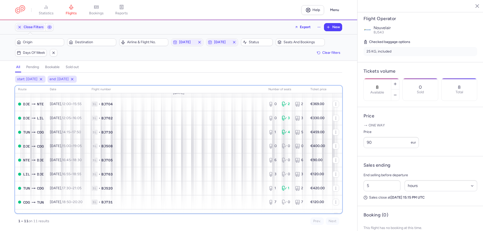
scroll to position [5, 0]
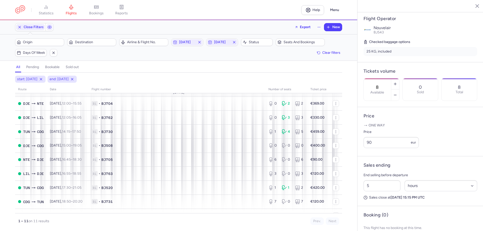
click at [8, 192] on div "start: 2025-08-24 end: 2025-08-24 route date Flight number number of seats Tick…" at bounding box center [178, 153] width 357 height 155
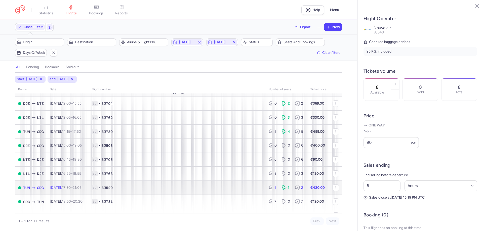
click at [46, 185] on td "TUN CDG" at bounding box center [31, 188] width 32 height 14
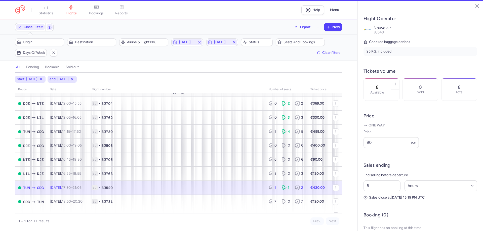
type input "1"
type input "3"
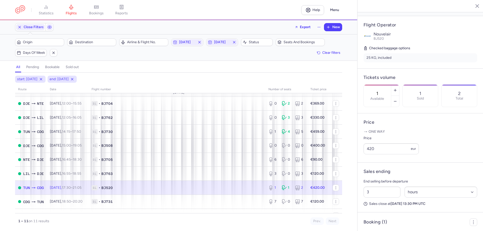
click at [53, 188] on span "Sun, 24 Aug, 17:30 – 21:05 +0" at bounding box center [66, 187] width 32 height 4
click at [7, 206] on div "start: 2025-08-24 end: 2025-08-24 route date Flight number number of seats Tick…" at bounding box center [178, 153] width 357 height 155
click at [7, 207] on div "start: 2025-08-24 end: 2025-08-24 route date Flight number number of seats Tick…" at bounding box center [178, 153] width 357 height 155
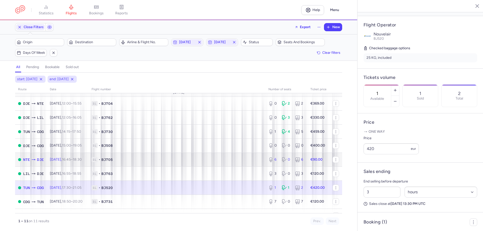
click at [219, 154] on td "1L • BJ705" at bounding box center [176, 160] width 177 height 14
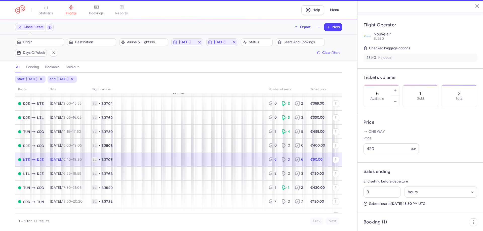
scroll to position [93, 0]
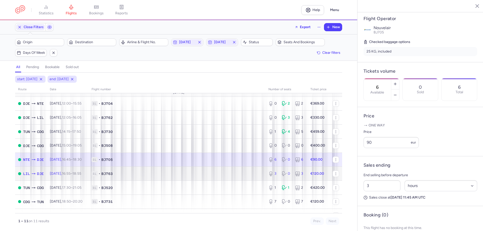
click at [221, 173] on span "1L • BJ763" at bounding box center [176, 173] width 171 height 5
type input "3"
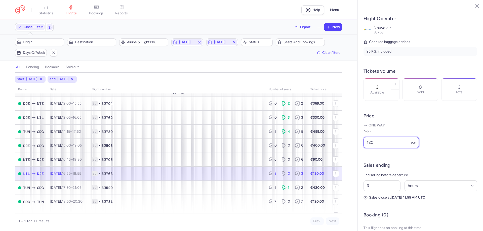
drag, startPoint x: 373, startPoint y: 157, endPoint x: 365, endPoint y: 157, distance: 7.8
click at [365, 148] on input "120" at bounding box center [390, 142] width 55 height 11
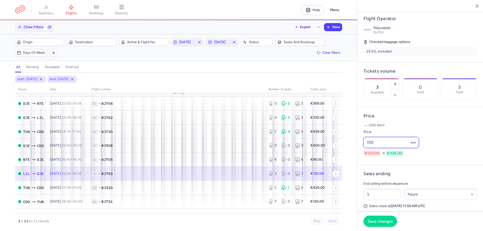
type input "105"
click at [377, 216] on button "Save changes" at bounding box center [379, 221] width 33 height 11
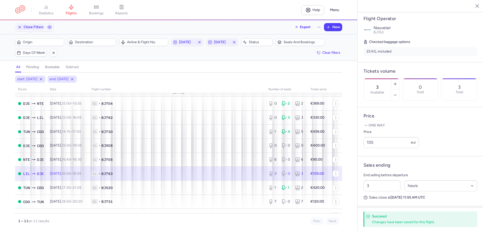
click at [6, 201] on div "start: 2025-08-24 end: 2025-08-24 route date Flight number number of seats Tick…" at bounding box center [178, 153] width 357 height 155
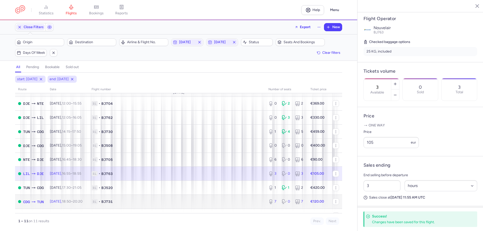
click at [44, 201] on td "CDG TUN" at bounding box center [31, 202] width 32 height 14
type input "7"
type input "5"
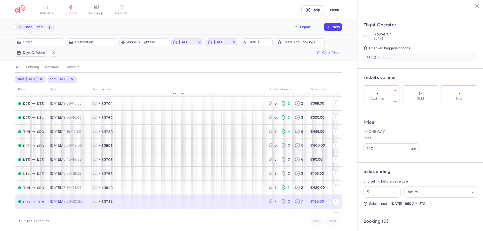
click at [7, 198] on div "start: 2025-08-24 end: 2025-08-24 route date Flight number number of seats Tick…" at bounding box center [178, 153] width 357 height 155
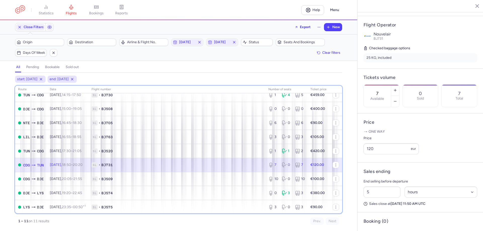
scroll to position [42, 0]
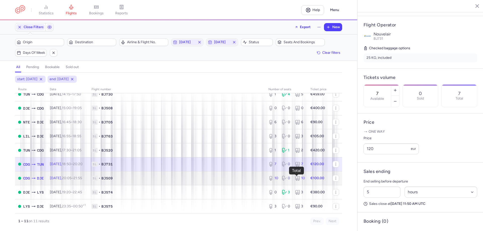
click at [301, 179] on div "10" at bounding box center [299, 178] width 9 height 5
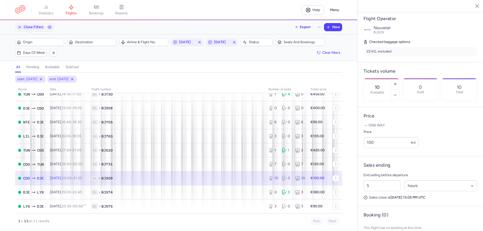
click at [301, 180] on div "10" at bounding box center [299, 178] width 9 height 5
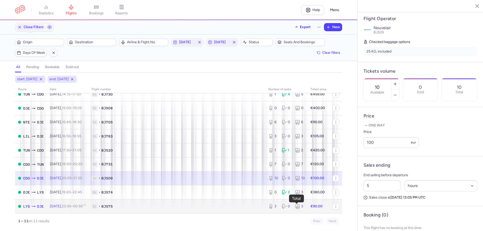
click at [298, 207] on div "3" at bounding box center [299, 206] width 9 height 5
type input "3"
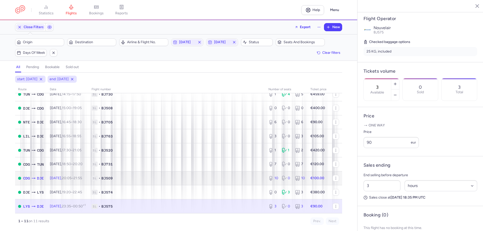
click at [314, 179] on strong "€100.00" at bounding box center [317, 178] width 14 height 4
click at [312, 179] on strong "€100.00" at bounding box center [317, 178] width 14 height 4
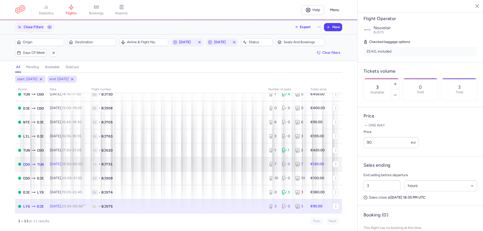
click at [311, 161] on td "€120.00" at bounding box center [318, 164] width 22 height 14
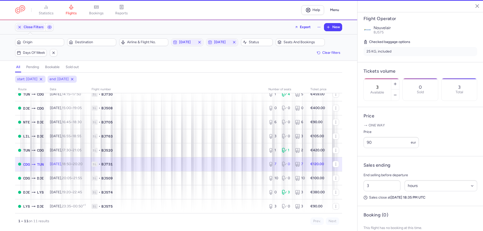
type input "7"
type input "5"
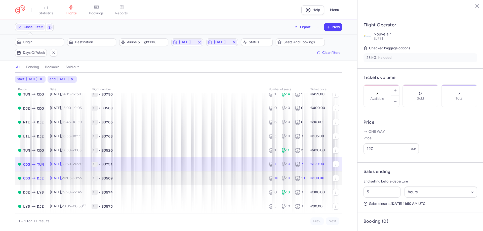
click at [311, 175] on td "€100.00" at bounding box center [318, 178] width 22 height 14
type input "10"
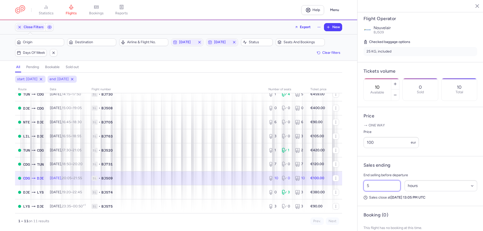
drag, startPoint x: 372, startPoint y: 199, endPoint x: 364, endPoint y: 200, distance: 8.6
click at [364, 191] on input "5" at bounding box center [381, 185] width 37 height 11
type input "3"
click at [375, 222] on span "Save changes" at bounding box center [379, 221] width 25 height 5
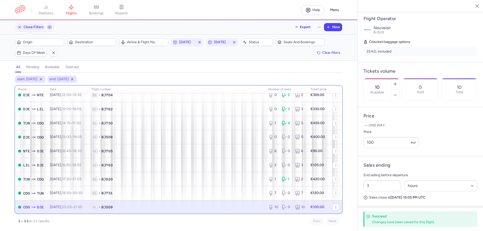
scroll to position [42, 0]
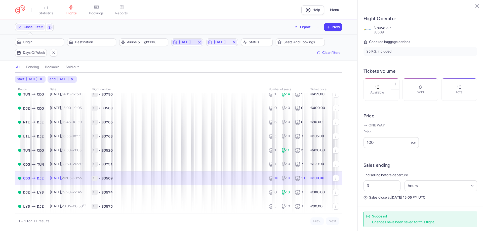
click at [185, 42] on span "2025-08-24" at bounding box center [187, 42] width 16 height 4
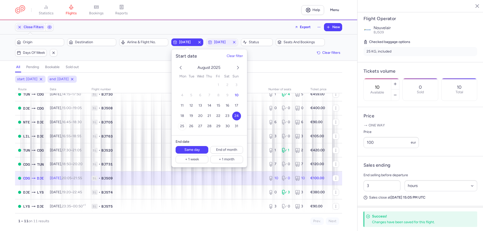
click at [181, 124] on button "25" at bounding box center [182, 126] width 9 height 9
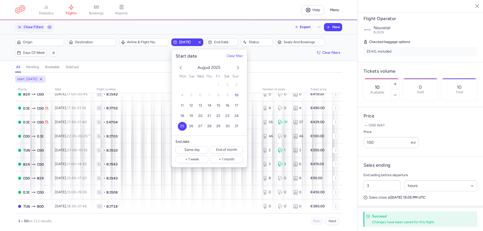
click at [181, 125] on span "25" at bounding box center [182, 126] width 4 height 4
click at [220, 43] on span "End date" at bounding box center [225, 42] width 22 height 4
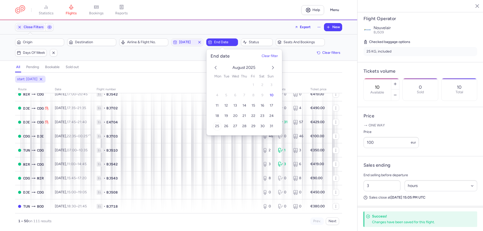
click at [217, 125] on span "25" at bounding box center [217, 126] width 4 height 4
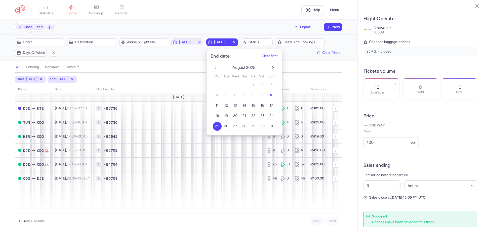
click at [217, 125] on span "25" at bounding box center [217, 126] width 4 height 4
click at [218, 182] on td "1L • BJ703" at bounding box center [178, 178] width 170 height 14
type input "46"
type input "5"
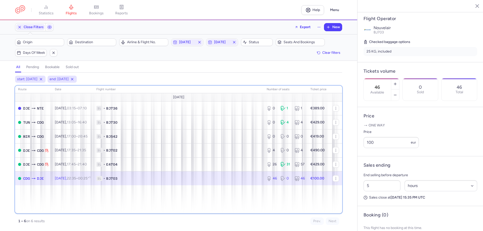
click at [161, 198] on div "route date Flight number number of seats Ticket price August 25 DJE NTE Mon, 25…" at bounding box center [178, 150] width 327 height 128
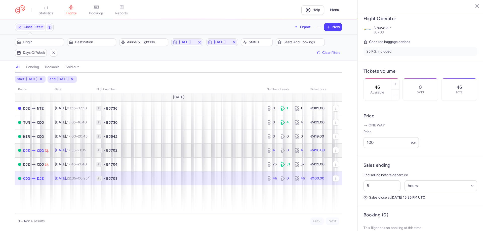
click at [153, 149] on span "1L • BJ702" at bounding box center [178, 150] width 164 height 5
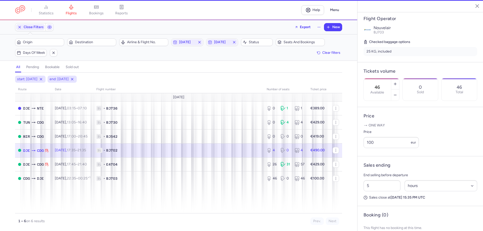
type input "4"
type input "3"
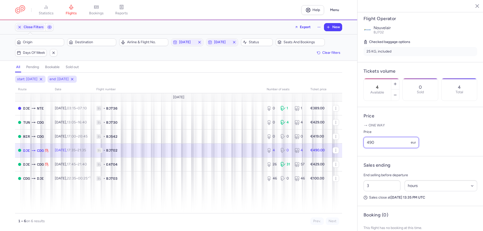
drag, startPoint x: 376, startPoint y: 155, endPoint x: 363, endPoint y: 155, distance: 12.3
click at [363, 148] on input "490" at bounding box center [390, 142] width 55 height 11
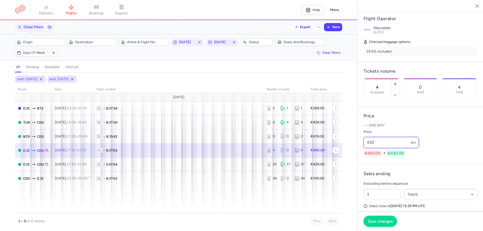
type input "430"
click at [378, 221] on span "Save changes" at bounding box center [379, 221] width 25 height 5
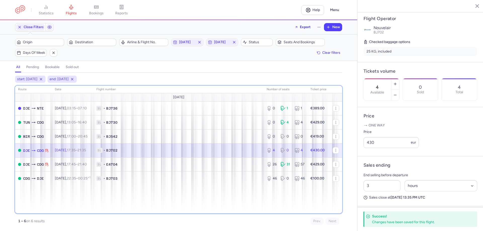
click at [188, 202] on div "route date Flight number number of seats Ticket price August 25 DJE NTE Mon, 25…" at bounding box center [178, 150] width 327 height 128
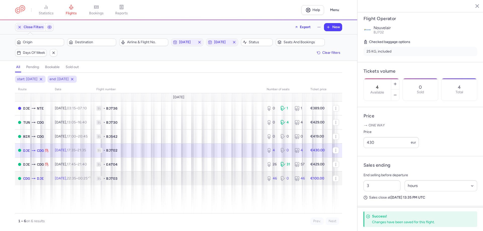
click at [232, 177] on span "1L • BJ703" at bounding box center [178, 178] width 164 height 5
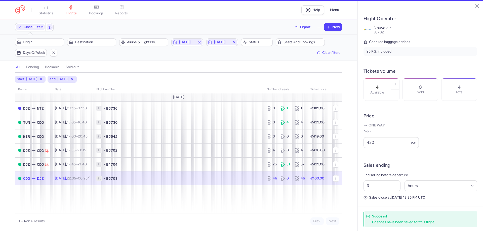
type input "46"
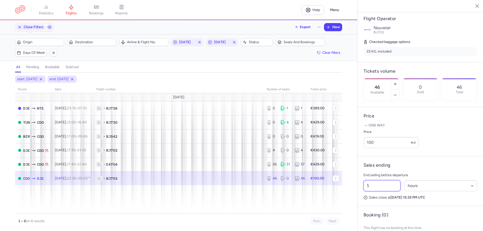
drag, startPoint x: 369, startPoint y: 197, endPoint x: 364, endPoint y: 197, distance: 4.3
click at [364, 191] on input "5" at bounding box center [381, 185] width 37 height 11
type input "3"
click at [378, 223] on span "Save changes" at bounding box center [379, 221] width 25 height 5
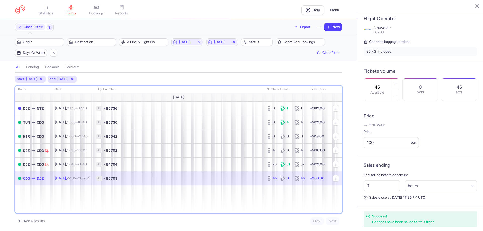
click at [185, 197] on div "route date Flight number number of seats Ticket price August 25 DJE NTE Mon, 25…" at bounding box center [178, 150] width 327 height 128
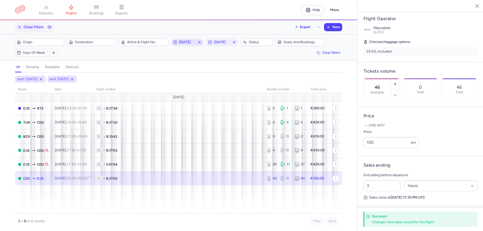
click at [194, 44] on span "2025-08-25" at bounding box center [187, 42] width 16 height 4
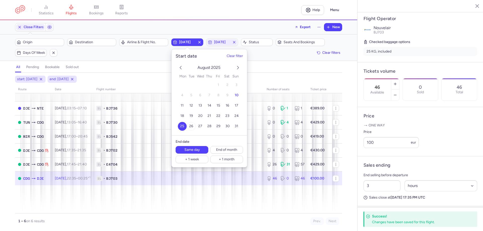
click at [190, 127] on span "26" at bounding box center [191, 126] width 4 height 4
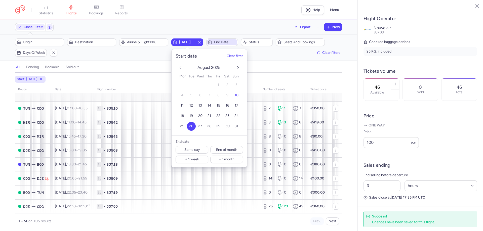
click at [221, 42] on span "End date" at bounding box center [225, 42] width 22 height 4
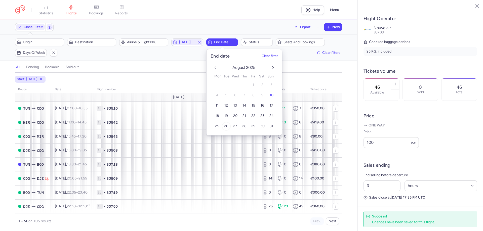
click at [227, 125] on span "26" at bounding box center [226, 126] width 4 height 4
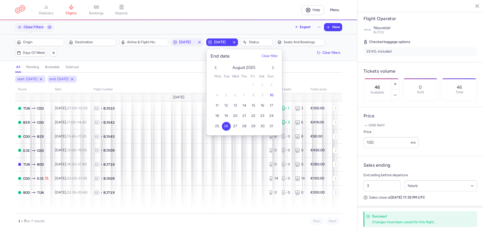
click at [164, 77] on div "start: 2025-08-26 end: 2025-08-26" at bounding box center [178, 79] width 329 height 9
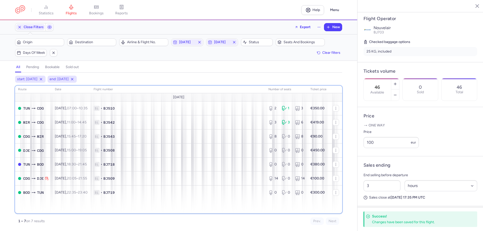
click at [167, 212] on div "route date Flight number number of seats Ticket price August 25 TUN CDG Tue, 26…" at bounding box center [178, 150] width 327 height 128
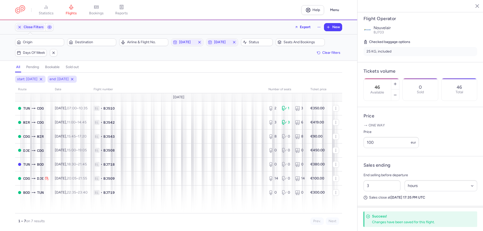
click at [165, 220] on p "1 – 7 on 7 results" at bounding box center [98, 221] width 160 height 4
click at [155, 111] on span "1L • BJ510" at bounding box center [177, 108] width 169 height 5
type input "2"
type input "5"
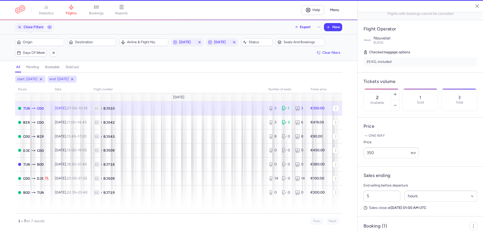
scroll to position [97, 0]
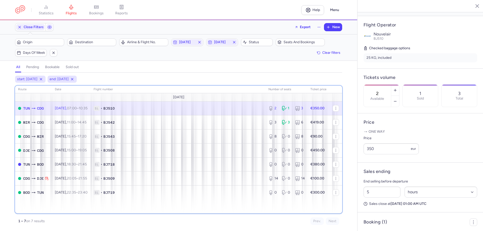
click at [185, 206] on div "route date Flight number number of seats Ticket price August 25 TUN CDG Tue, 26…" at bounding box center [178, 150] width 327 height 128
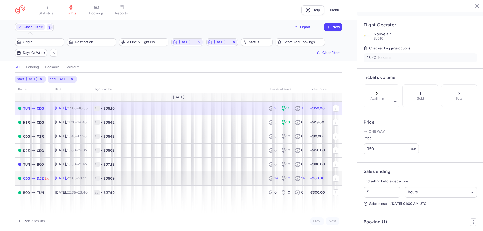
click at [200, 178] on span "1L • BJ509" at bounding box center [177, 178] width 169 height 5
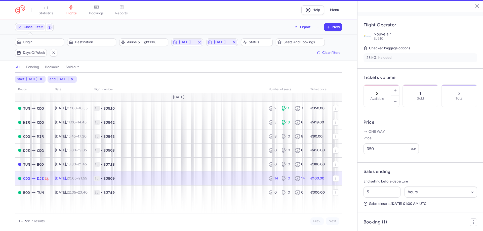
type input "14"
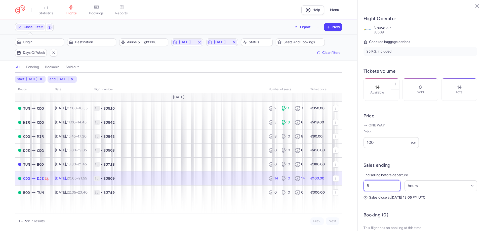
drag, startPoint x: 375, startPoint y: 198, endPoint x: 357, endPoint y: 198, distance: 17.3
click at [357, 198] on article "Sales ending End selling before departure 5 Select an option hours days Sales c…" at bounding box center [420, 181] width 126 height 50
type input "3"
click at [377, 218] on button "Save changes" at bounding box center [379, 221] width 33 height 11
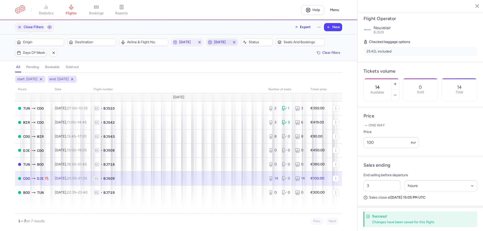
click at [226, 44] on span "2025-08-26" at bounding box center [222, 42] width 16 height 4
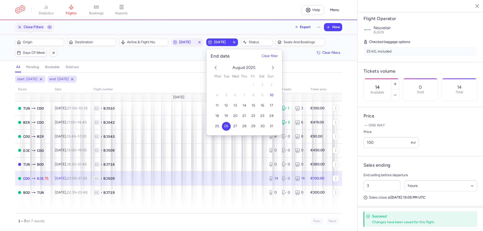
click at [234, 124] on span "27" at bounding box center [235, 126] width 4 height 4
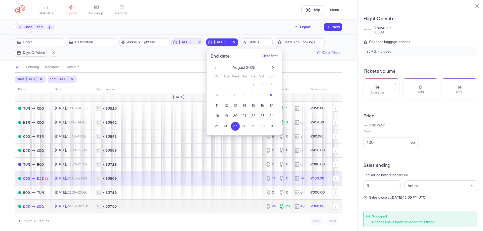
click at [192, 205] on span "1L • 5O750" at bounding box center [178, 206] width 164 height 5
type input "26"
type input "5"
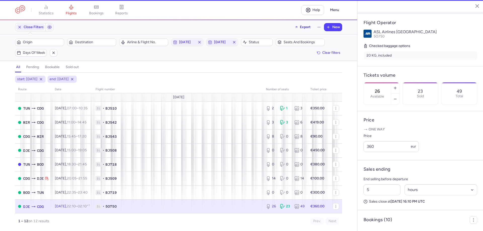
scroll to position [97, 0]
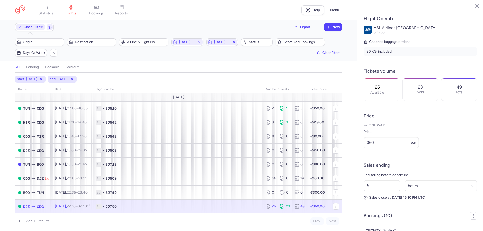
click at [425, 128] on p "One way" at bounding box center [420, 125] width 114 height 5
click at [397, 93] on icon "button" at bounding box center [395, 95] width 4 height 4
click at [383, 221] on span "Save changes" at bounding box center [379, 221] width 25 height 5
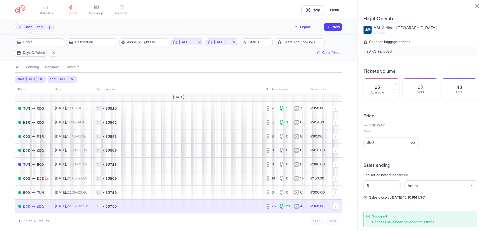
click at [5, 189] on div "start: 2025-08-26 end: 2025-08-27 route date Flight number number of seats Tick…" at bounding box center [178, 153] width 357 height 155
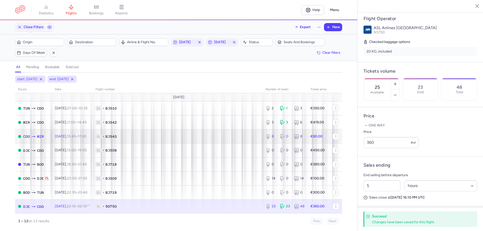
click at [52, 134] on td "Tue, 26 Aug, 15:45 – 17:20 +0" at bounding box center [72, 136] width 41 height 14
type input "8"
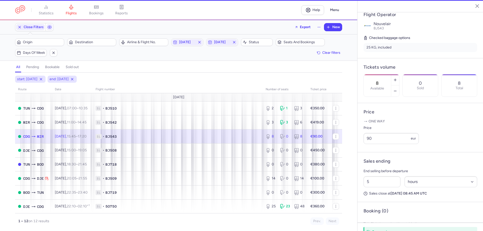
scroll to position [93, 0]
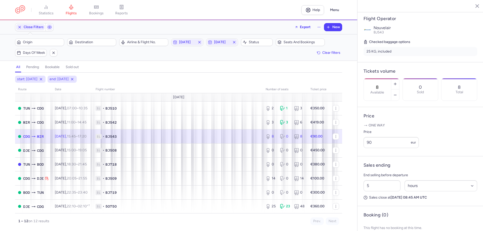
click at [359, 201] on article "Sales ending End selling before departure 5 Select an option hours days Sales c…" at bounding box center [420, 181] width 126 height 50
drag, startPoint x: 369, startPoint y: 199, endPoint x: 362, endPoint y: 200, distance: 6.3
click at [362, 193] on div "5 Select an option hours days" at bounding box center [420, 185] width 118 height 15
type input "3"
click at [372, 220] on span "Save changes" at bounding box center [379, 221] width 25 height 5
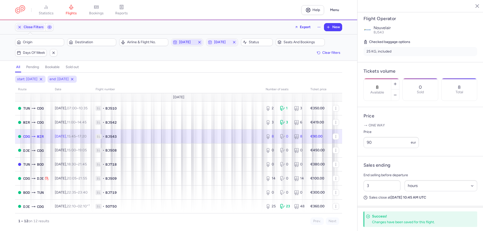
click at [189, 44] on span "2025-08-26" at bounding box center [187, 42] width 16 height 4
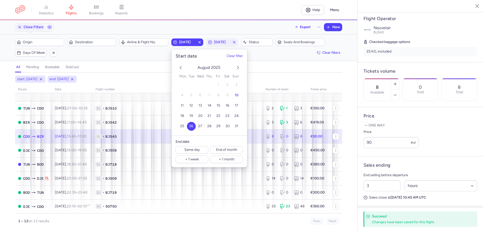
click at [202, 125] on button "27" at bounding box center [200, 126] width 9 height 9
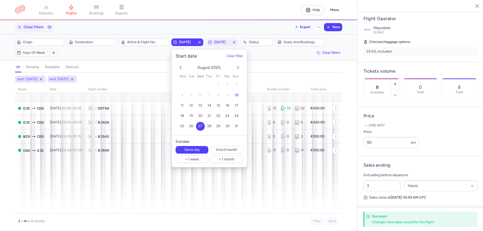
click at [215, 22] on div "Close Filters Export New" at bounding box center [178, 27] width 331 height 12
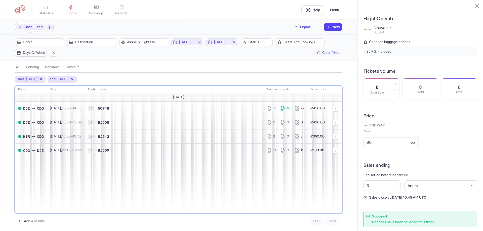
click at [182, 197] on div "route date Flight number number of seats Ticket price August 25 DJE CDG Wed, 27…" at bounding box center [178, 150] width 327 height 128
click at [183, 196] on div "route date Flight number number of seats Ticket price August 25 DJE CDG Wed, 27…" at bounding box center [178, 150] width 327 height 128
click at [207, 199] on div "route date Flight number number of seats Ticket price August 25 DJE CDG Wed, 27…" at bounding box center [178, 150] width 327 height 128
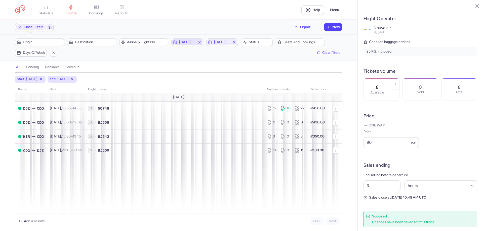
click at [191, 43] on span "2025-08-27" at bounding box center [187, 42] width 16 height 4
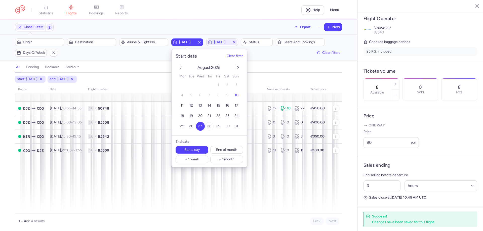
click at [209, 127] on span "28" at bounding box center [209, 126] width 4 height 4
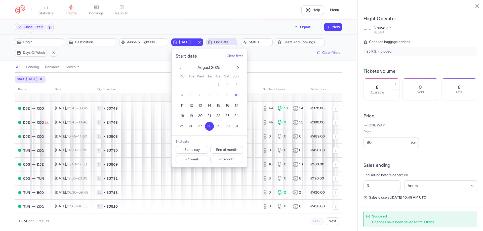
click at [222, 41] on span "End date" at bounding box center [225, 42] width 22 height 4
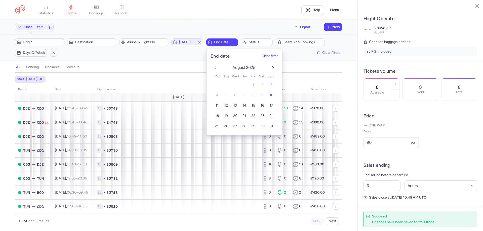
click at [243, 125] on span "28" at bounding box center [244, 126] width 4 height 4
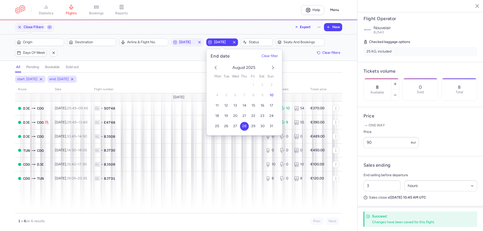
click at [157, 66] on div "all pending bookable sold out" at bounding box center [178, 68] width 327 height 9
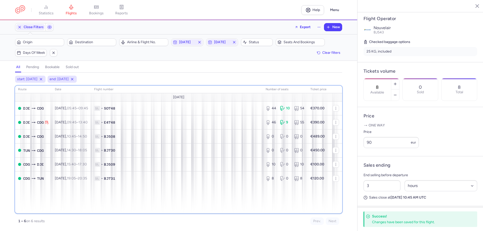
click at [179, 194] on div "route date Flight number number of seats Ticket price August 25 DJE CDG Thu, 28…" at bounding box center [178, 150] width 327 height 128
click at [173, 199] on div "route date Flight number number of seats Ticket price August 25 DJE CDG Thu, 28…" at bounding box center [178, 150] width 327 height 128
click at [124, 204] on div "route date Flight number number of seats Ticket price August 25 DJE CDG Thu, 28…" at bounding box center [178, 150] width 327 height 128
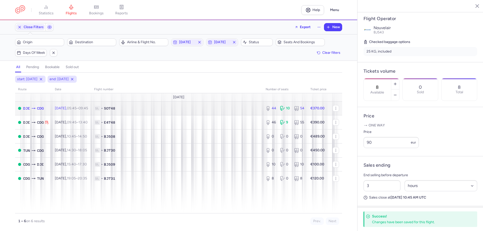
click at [149, 106] on span "1L • 5O748" at bounding box center [176, 108] width 165 height 5
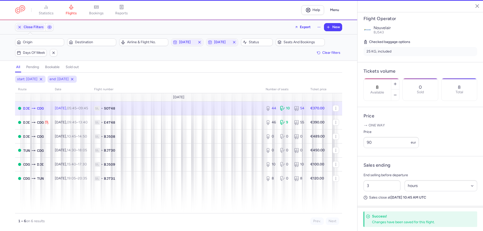
type input "44"
type input "5"
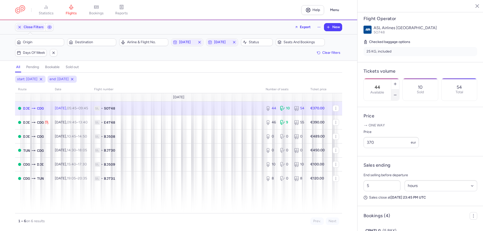
click at [399, 89] on button "button" at bounding box center [395, 94] width 8 height 11
click at [379, 218] on button "Save changes" at bounding box center [379, 221] width 33 height 11
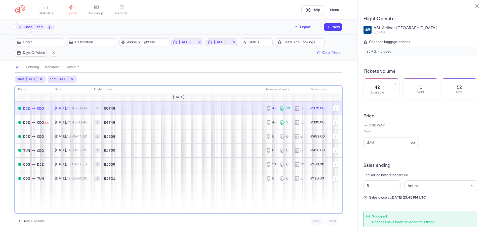
click at [196, 205] on div "route date Flight number number of seats Ticket price August 25 DJE CDG Thu, 28…" at bounding box center [178, 150] width 327 height 128
click at [173, 198] on div "route date Flight number number of seats Ticket price August 25 DJE CDG Thu, 28…" at bounding box center [178, 150] width 327 height 128
click at [172, 203] on div "route date Flight number number of seats Ticket price August 25 DJE CDG Thu, 28…" at bounding box center [178, 150] width 327 height 128
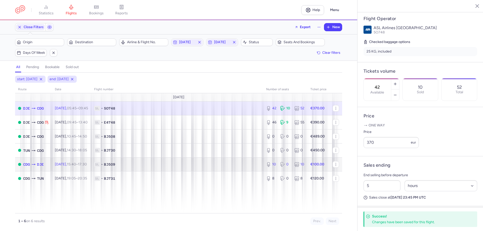
click at [206, 165] on span "1L • BJ509" at bounding box center [177, 164] width 166 height 5
type input "10"
type input "1"
select select "days"
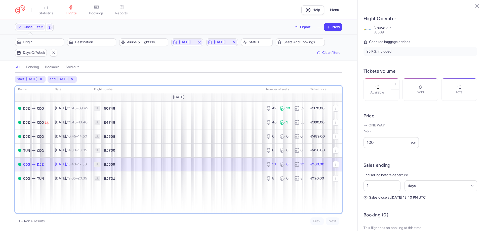
click at [189, 200] on div "route date Flight number number of seats Ticket price August 25 DJE CDG Thu, 28…" at bounding box center [178, 150] width 327 height 128
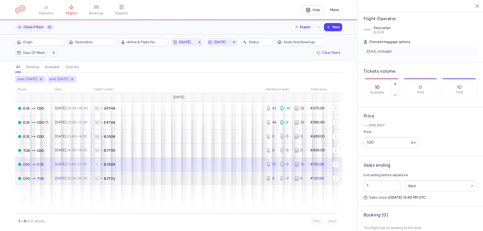
click at [192, 174] on td "1L • BJ731" at bounding box center [177, 178] width 172 height 14
type input "8"
type input "5"
select select "hours"
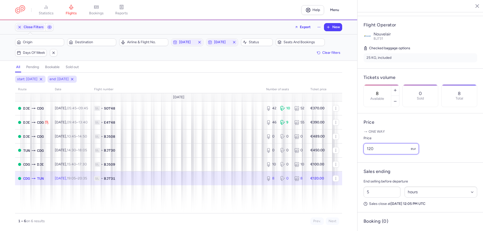
drag, startPoint x: 374, startPoint y: 154, endPoint x: 364, endPoint y: 154, distance: 9.8
click at [364, 154] on input "120" at bounding box center [390, 148] width 55 height 11
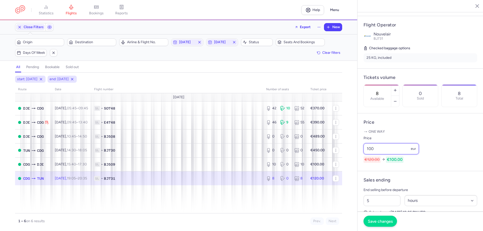
type input "100"
click at [374, 220] on span "Save changes" at bounding box center [379, 221] width 25 height 5
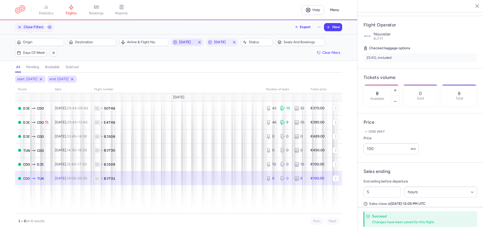
click at [188, 42] on span "2025-08-28" at bounding box center [187, 42] width 16 height 4
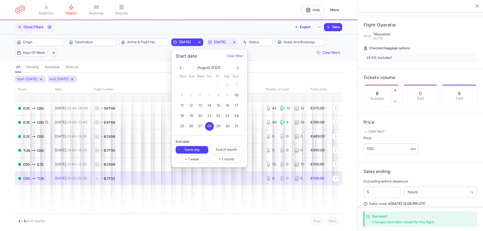
click at [219, 125] on span "29" at bounding box center [218, 126] width 4 height 4
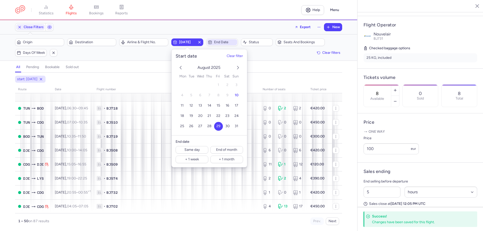
click at [229, 41] on span "End date" at bounding box center [225, 42] width 22 height 4
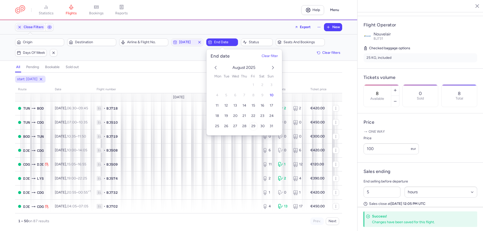
click at [252, 124] on button "29" at bounding box center [253, 126] width 9 height 9
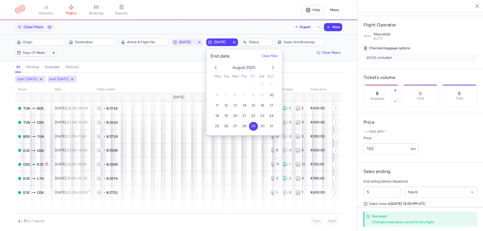
click at [159, 72] on div "all pending bookable sold out" at bounding box center [178, 68] width 327 height 9
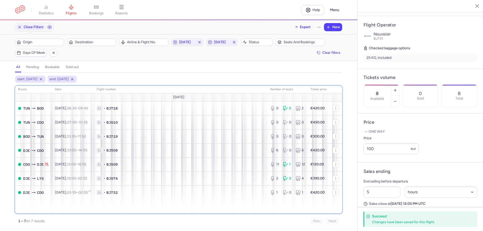
click at [159, 213] on div "route date Flight number number of seats Ticket price August 25 TUN BOD Fri, 29…" at bounding box center [178, 150] width 327 height 128
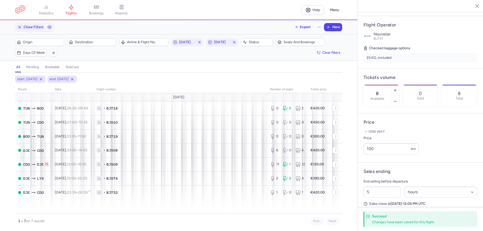
click at [147, 216] on div "1 – 7 on 7 results Prev. Next" at bounding box center [178, 219] width 327 height 12
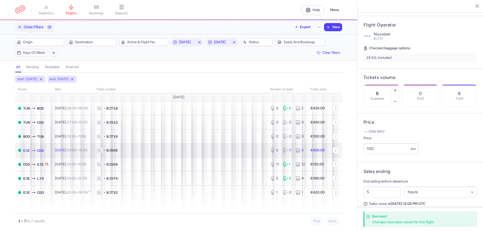
click at [186, 147] on td "1L • BJ508" at bounding box center [179, 150] width 173 height 14
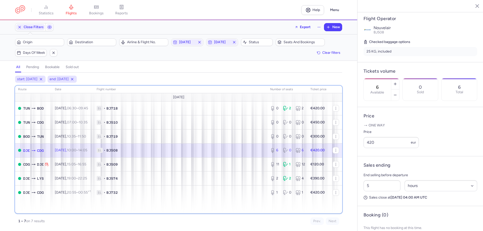
click at [180, 209] on div "route date Flight number number of seats Ticket price August 25 TUN BOD Fri, 29…" at bounding box center [178, 150] width 327 height 128
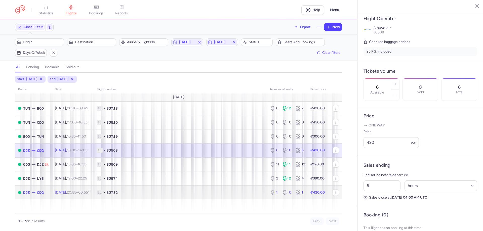
click at [185, 192] on span "1L • BJ732" at bounding box center [180, 192] width 167 height 5
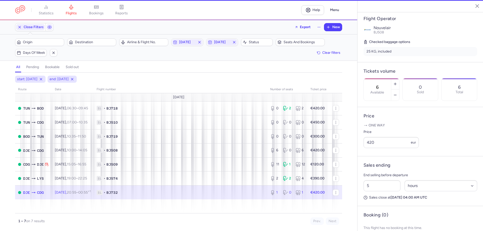
type input "1"
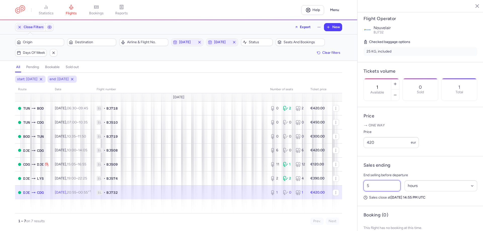
click at [365, 191] on input "5" at bounding box center [381, 185] width 37 height 11
click at [366, 191] on input "5" at bounding box center [381, 185] width 37 height 11
type input "3"
click at [371, 218] on button "Save changes" at bounding box center [379, 221] width 33 height 11
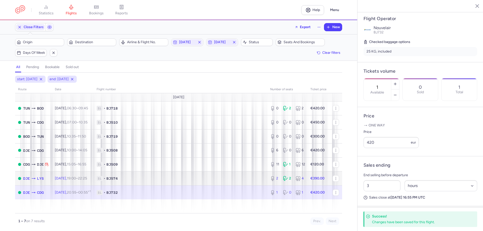
click at [319, 180] on td "€390.00" at bounding box center [318, 178] width 22 height 14
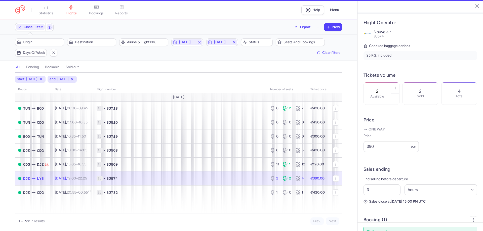
scroll to position [97, 0]
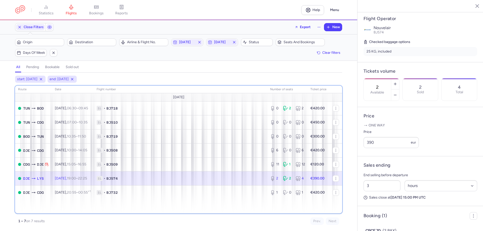
click at [183, 213] on div "route date Flight number number of seats Ticket price August 25 TUN BOD Fri, 29…" at bounding box center [178, 150] width 327 height 128
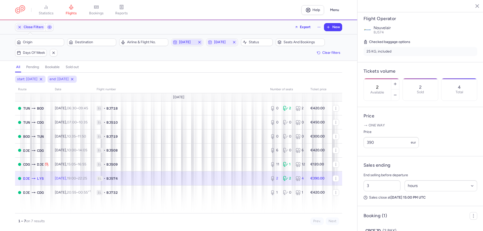
click at [185, 42] on span "2025-08-29" at bounding box center [187, 42] width 16 height 4
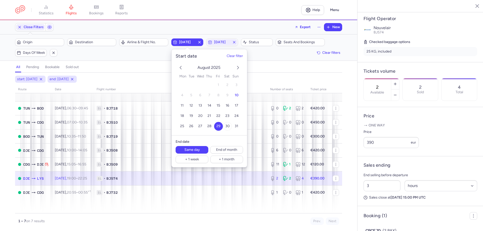
click at [227, 127] on span "30" at bounding box center [227, 126] width 4 height 4
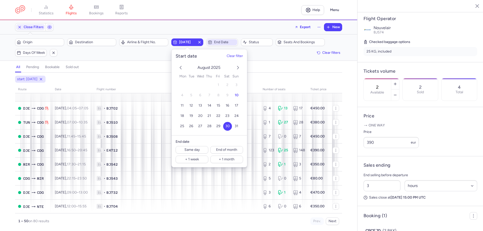
click at [224, 41] on span "End date" at bounding box center [225, 42] width 22 height 4
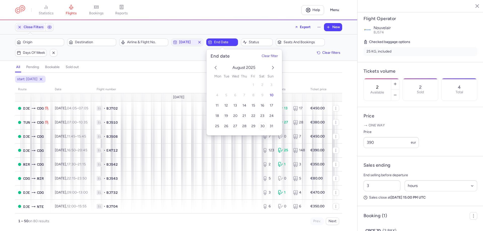
click at [263, 125] on span "30" at bounding box center [262, 126] width 4 height 4
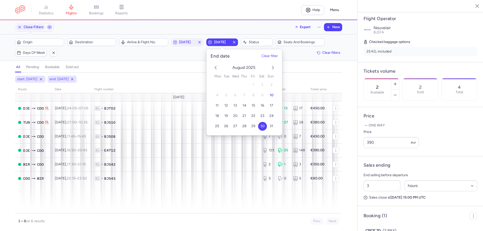
click at [155, 69] on div "all pending bookable sold out" at bounding box center [178, 68] width 327 height 9
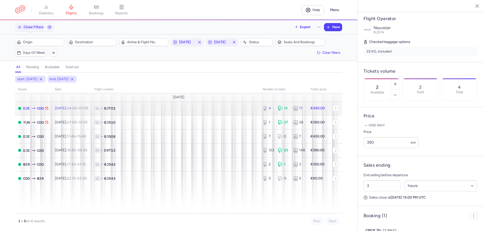
click at [144, 108] on span "1L • BJ702" at bounding box center [175, 108] width 162 height 5
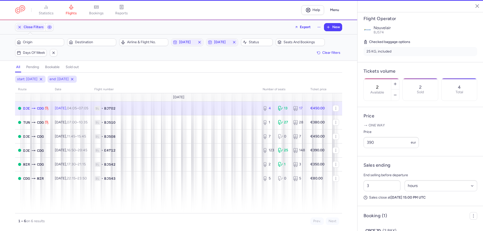
type input "4"
type input "5"
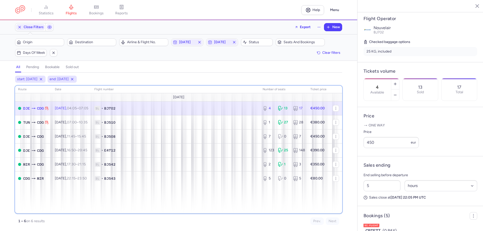
click at [236, 207] on div "route date Flight number number of seats Ticket price August 25 DJE CDG Sat, 30…" at bounding box center [178, 150] width 327 height 128
click at [222, 187] on div "route date Flight number number of seats Ticket price August 25 DJE CDG Sat, 30…" at bounding box center [178, 150] width 327 height 128
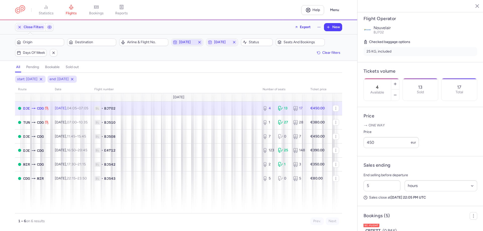
click at [191, 43] on span "2025-08-30" at bounding box center [187, 42] width 16 height 4
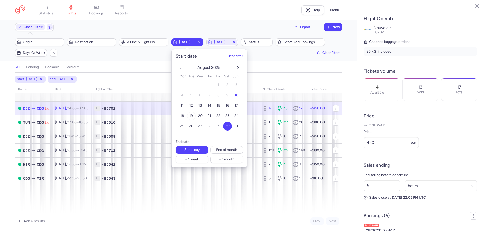
click at [192, 116] on span "19" at bounding box center [191, 116] width 4 height 4
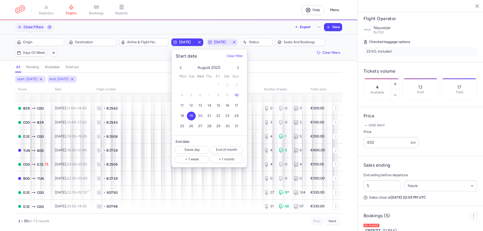
click at [222, 45] on span "2025-08-30" at bounding box center [222, 42] width 30 height 6
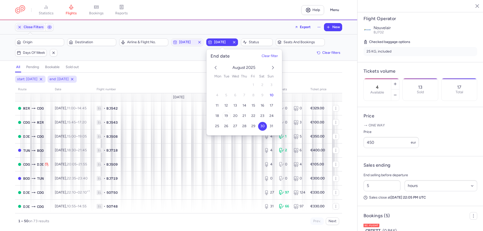
click at [227, 115] on span "19" at bounding box center [226, 116] width 4 height 4
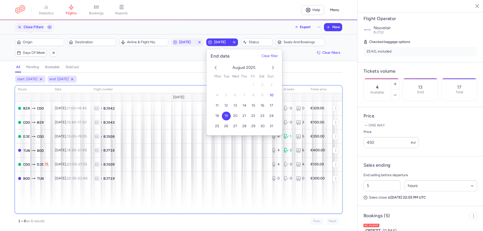
click at [136, 212] on div "route date Flight number number of seats Ticket price August 25 MIR CDG Tue, 19…" at bounding box center [178, 150] width 327 height 128
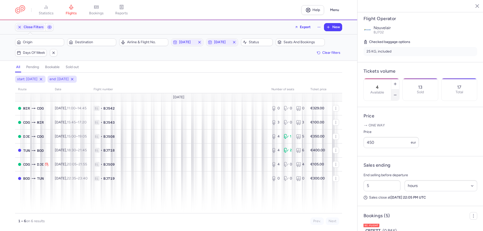
click at [399, 89] on button "button" at bounding box center [395, 94] width 8 height 11
type input "1"
drag, startPoint x: 371, startPoint y: 199, endPoint x: 362, endPoint y: 199, distance: 9.6
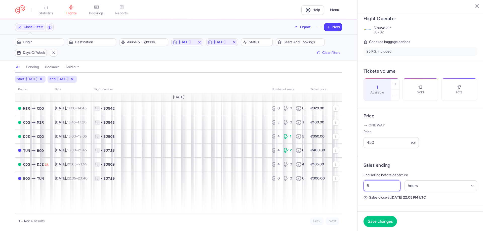
click at [362, 193] on div "5 Select an option hours days" at bounding box center [420, 185] width 118 height 15
type input "3"
drag, startPoint x: 374, startPoint y: 157, endPoint x: 365, endPoint y: 157, distance: 9.0
click at [365, 148] on input "450" at bounding box center [390, 142] width 55 height 11
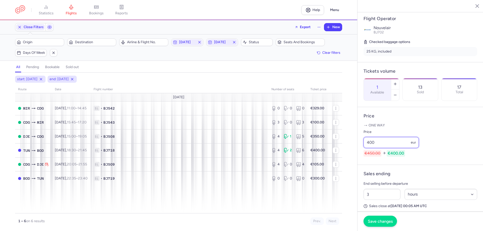
type input "400"
click at [378, 220] on span "Save changes" at bounding box center [379, 221] width 25 height 5
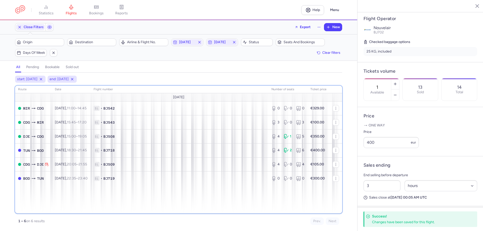
click at [174, 192] on div "route date Flight number number of seats Ticket price August 25 MIR CDG Tue, 19…" at bounding box center [178, 150] width 327 height 128
